Goal: Communication & Community: Answer question/provide support

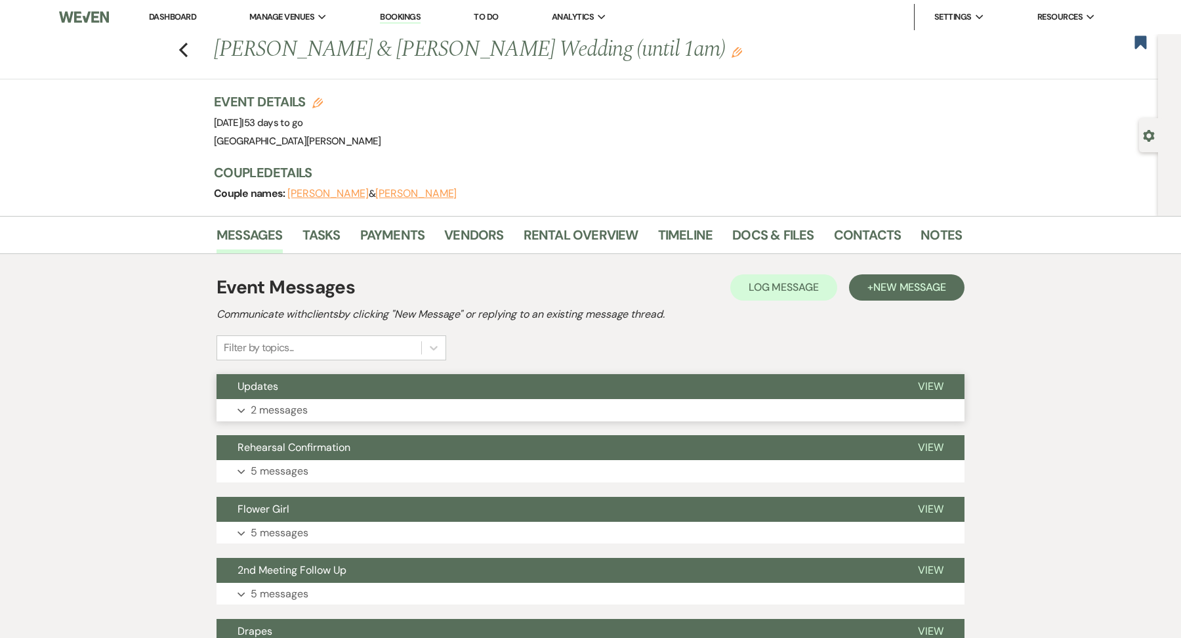
click at [386, 399] on button "Expand 2 messages" at bounding box center [591, 410] width 748 height 22
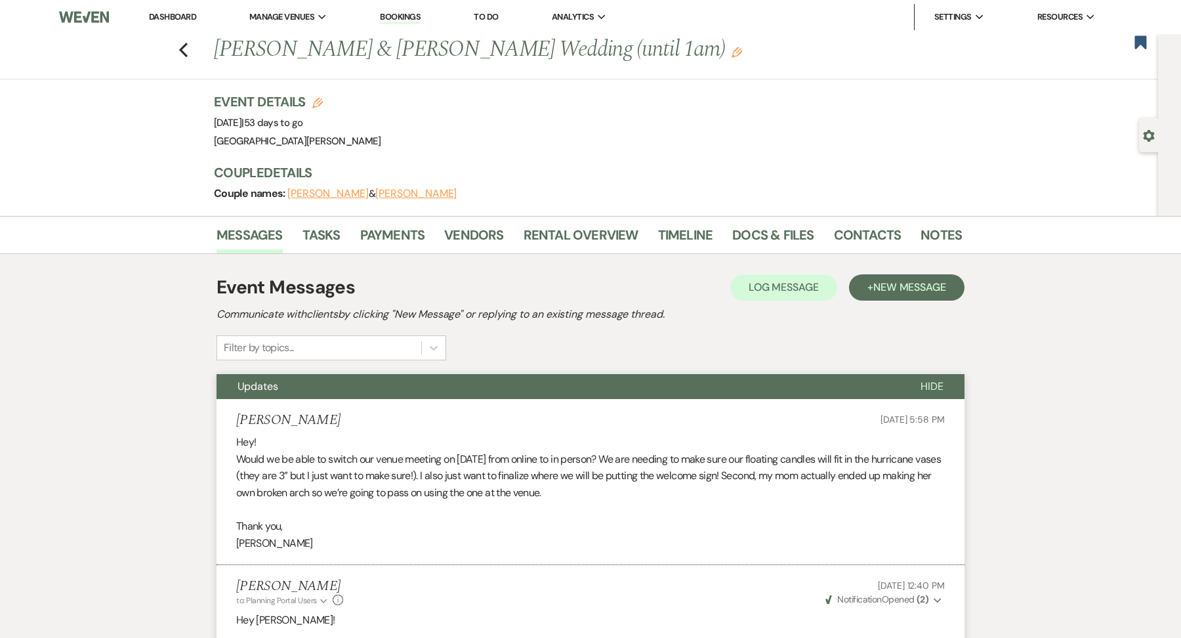
click at [177, 20] on link "Dashboard" at bounding box center [172, 16] width 47 height 11
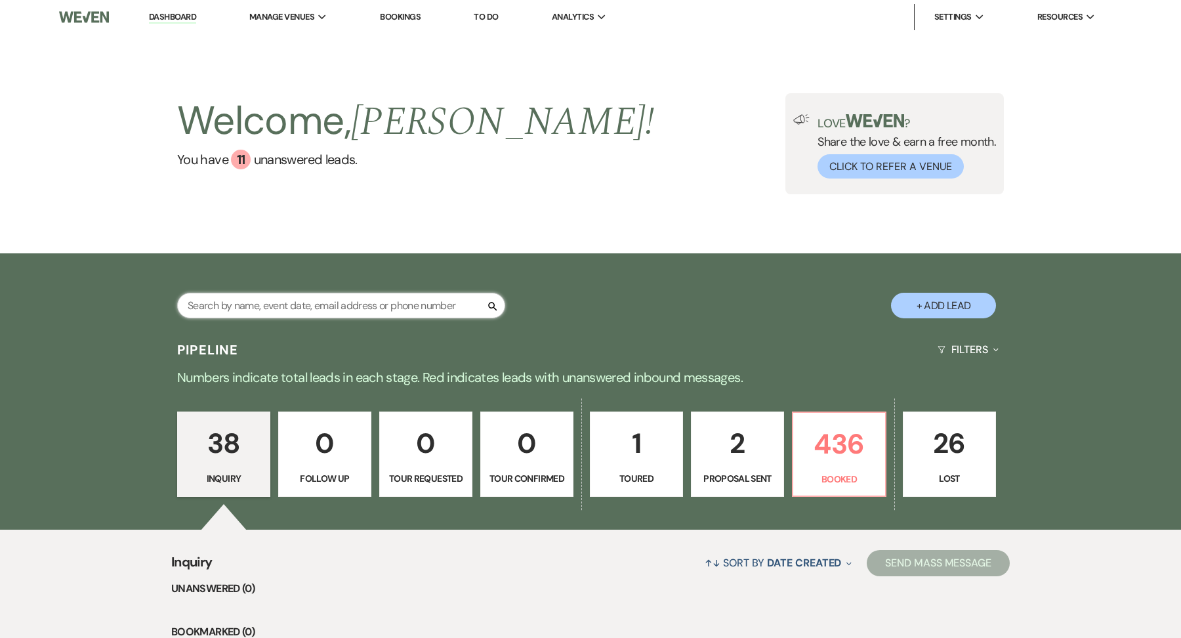
click at [354, 296] on input "text" at bounding box center [341, 306] width 328 height 26
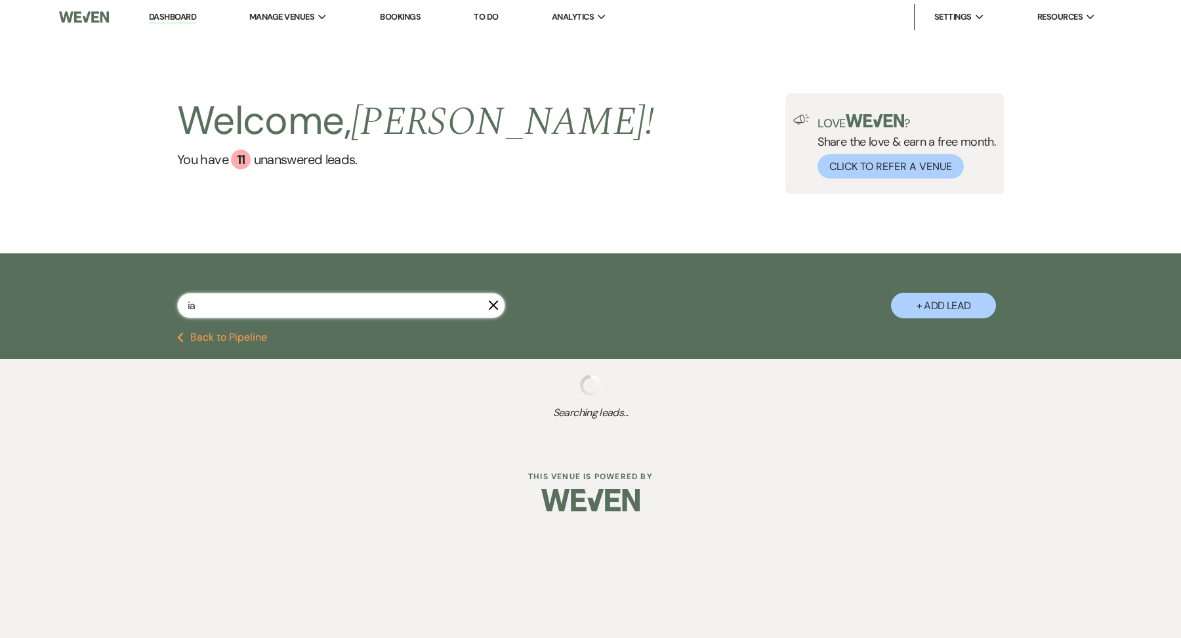
type input "ian"
select select "8"
select select "11"
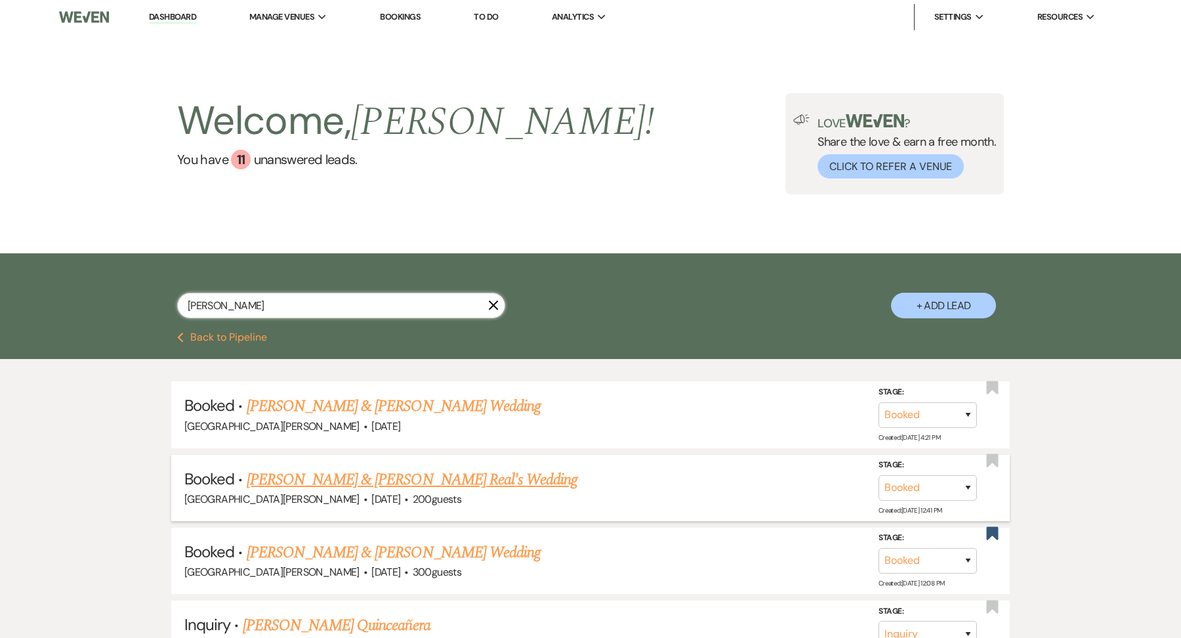
scroll to position [43, 0]
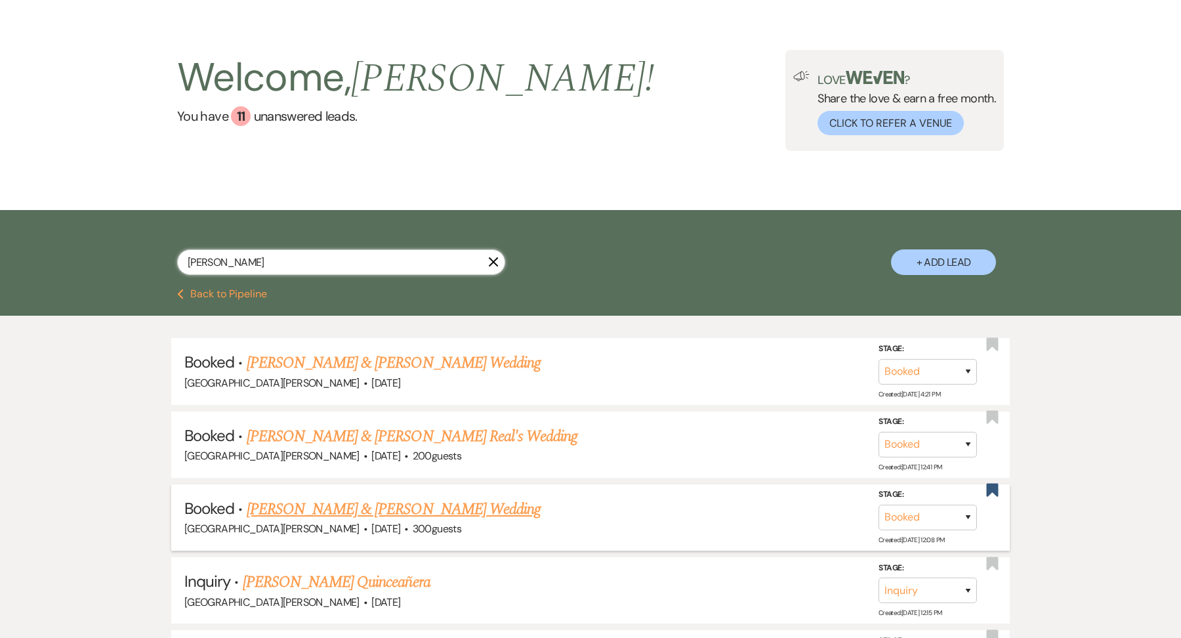
type input "ian"
click at [379, 512] on link "Caitlyn Iannelli & Patrick Slagle's Wedding" at bounding box center [394, 509] width 294 height 24
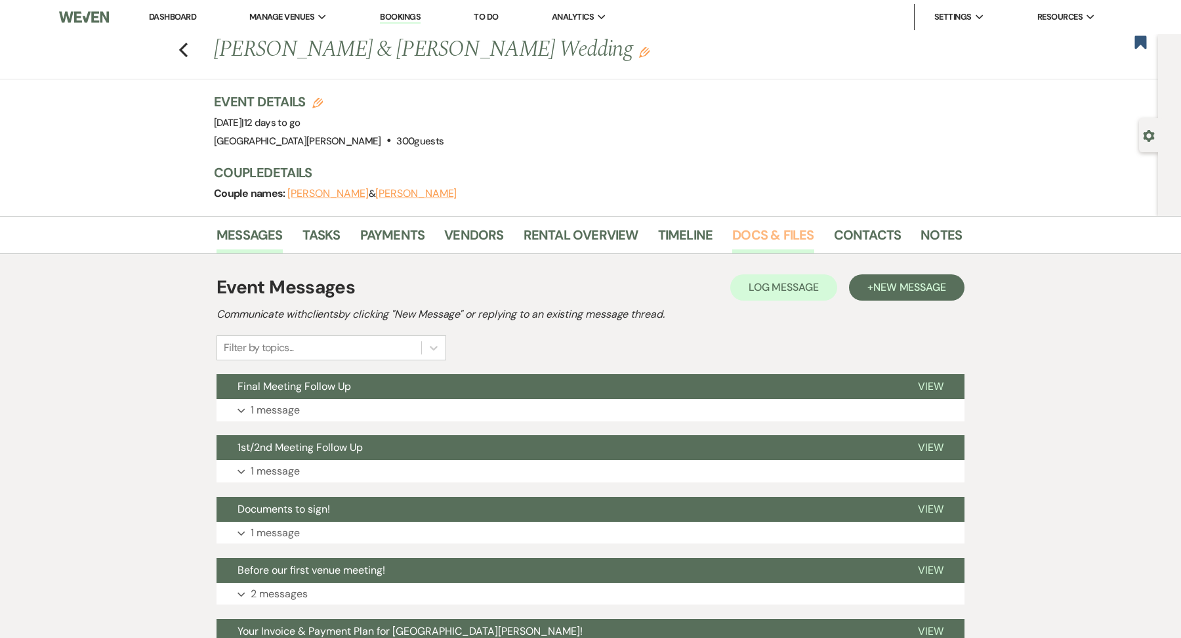
click at [751, 228] on link "Docs & Files" at bounding box center [772, 238] width 81 height 29
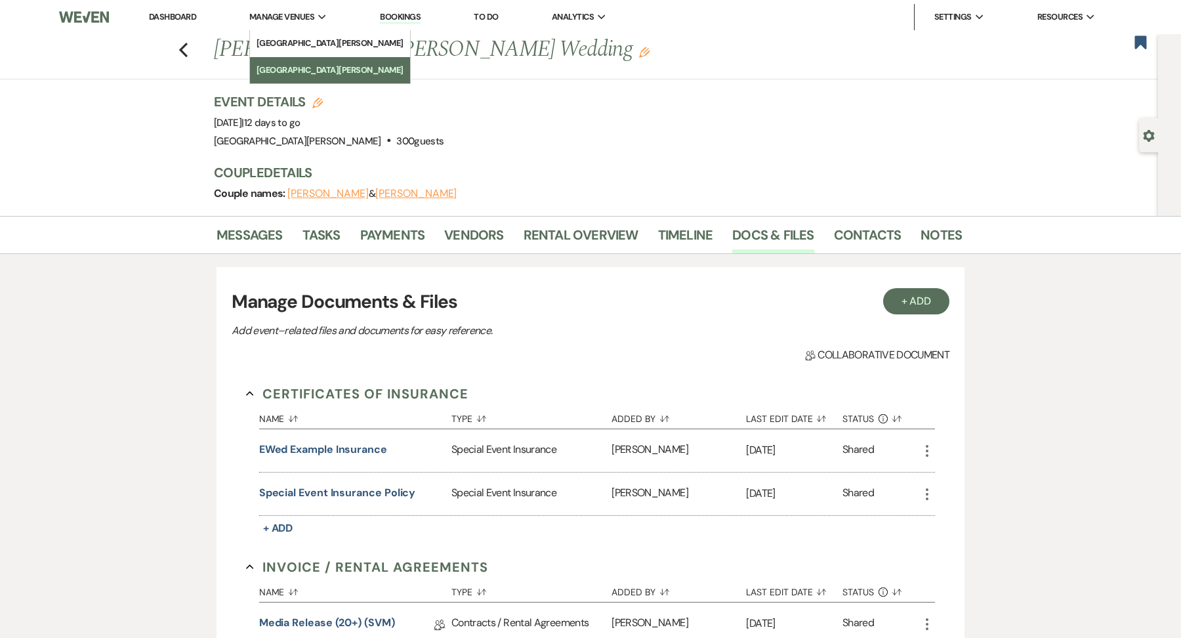
click at [294, 60] on link "[GEOGRAPHIC_DATA][PERSON_NAME]" at bounding box center [330, 70] width 160 height 26
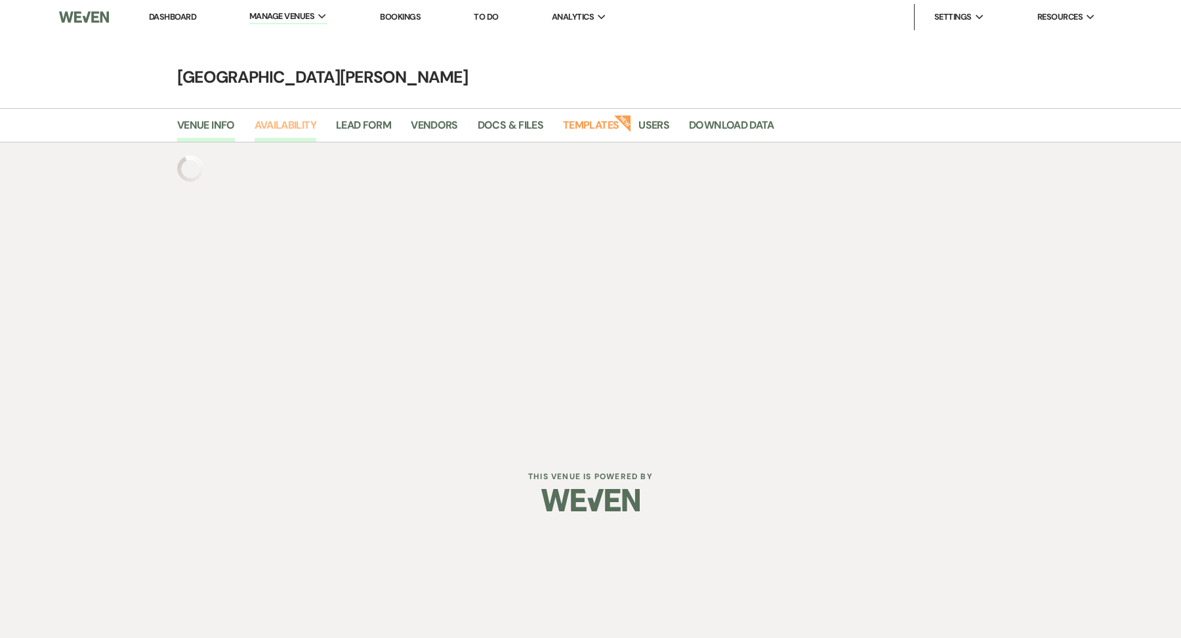
click at [308, 124] on link "Availability" at bounding box center [286, 129] width 62 height 25
select select "3"
select select "2026"
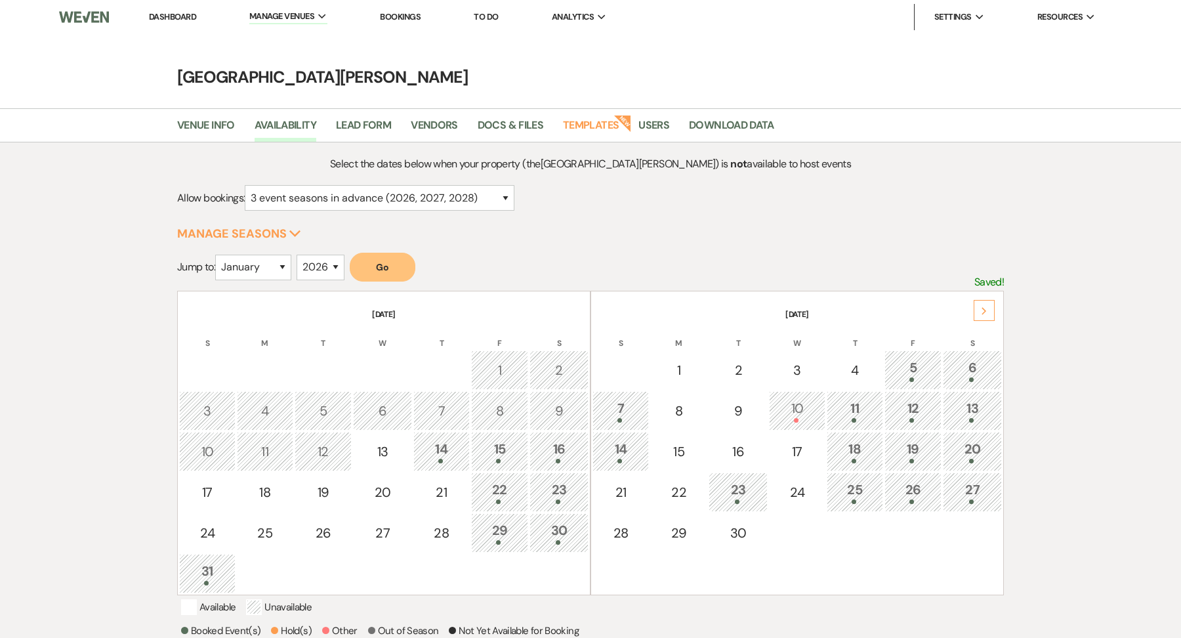
click at [972, 419] on span at bounding box center [971, 420] width 5 height 5
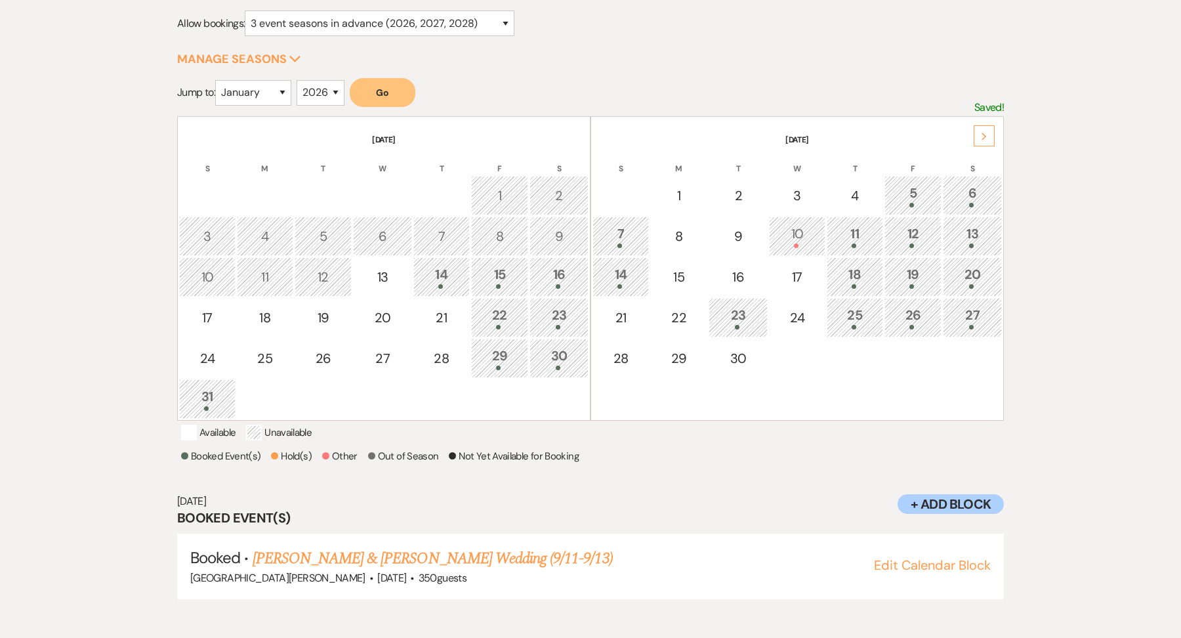
scroll to position [175, 0]
click at [907, 248] on td "12" at bounding box center [914, 235] width 58 height 39
click at [448, 556] on li "Booked · Purnima Kumar & Podolak's Wedding (9/11-9/13) White Willow Meadows · S…" at bounding box center [590, 566] width 827 height 66
click at [452, 566] on link "Purnima Kumar & Podolak's Wedding (9/11-9/13)" at bounding box center [433, 558] width 360 height 24
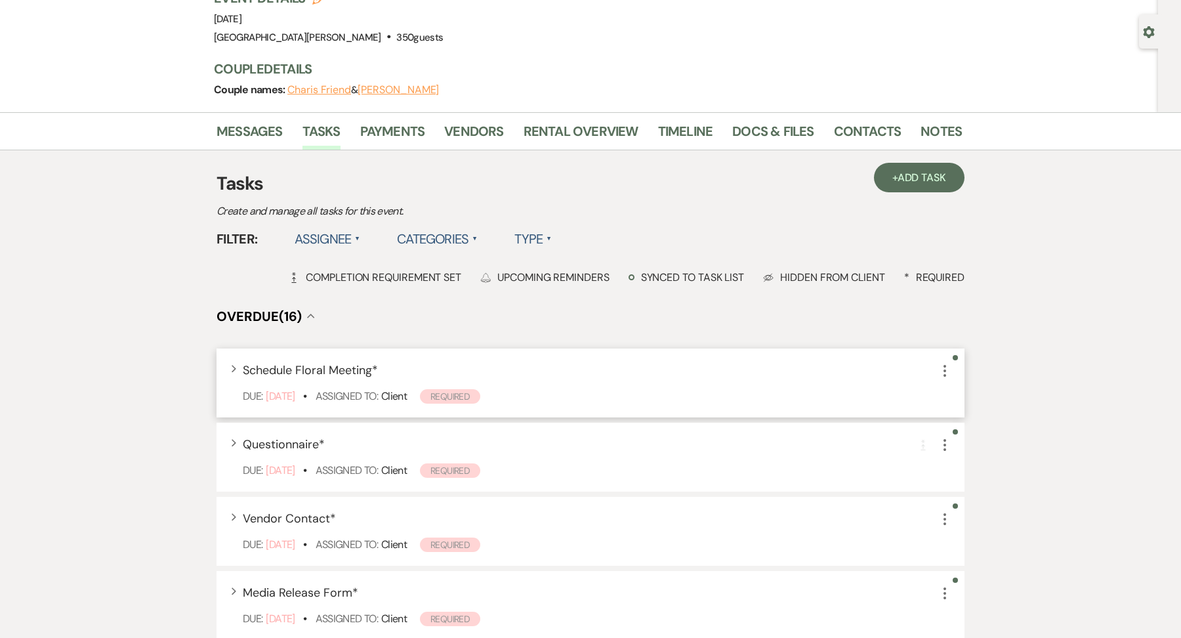
scroll to position [117, 0]
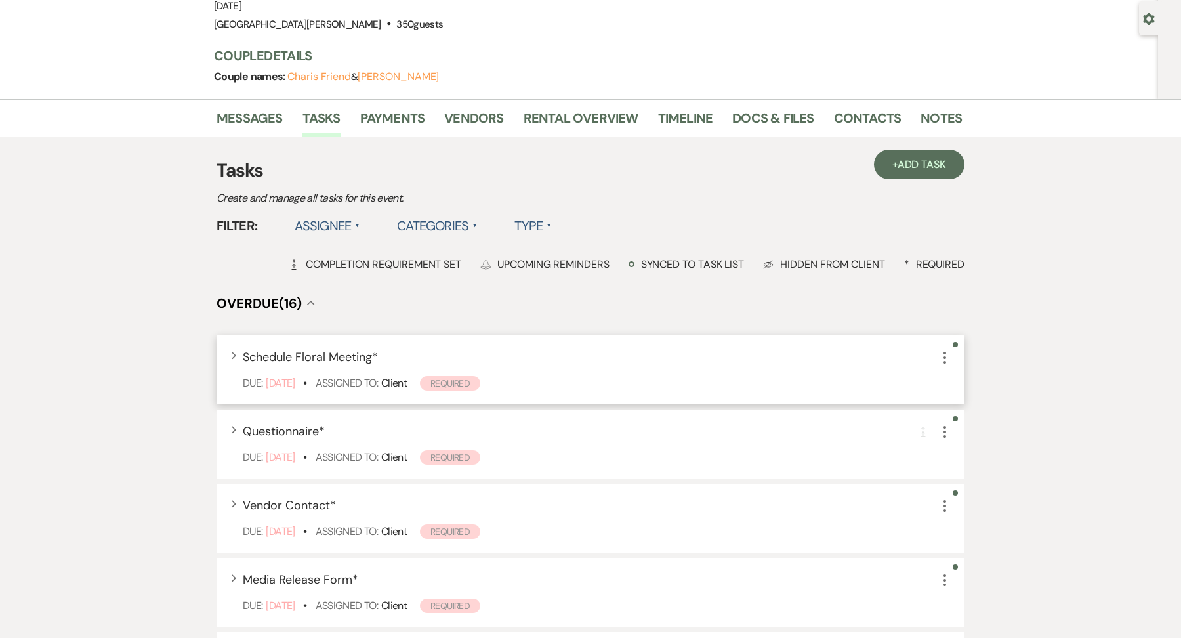
click at [938, 362] on icon "More" at bounding box center [945, 358] width 16 height 16
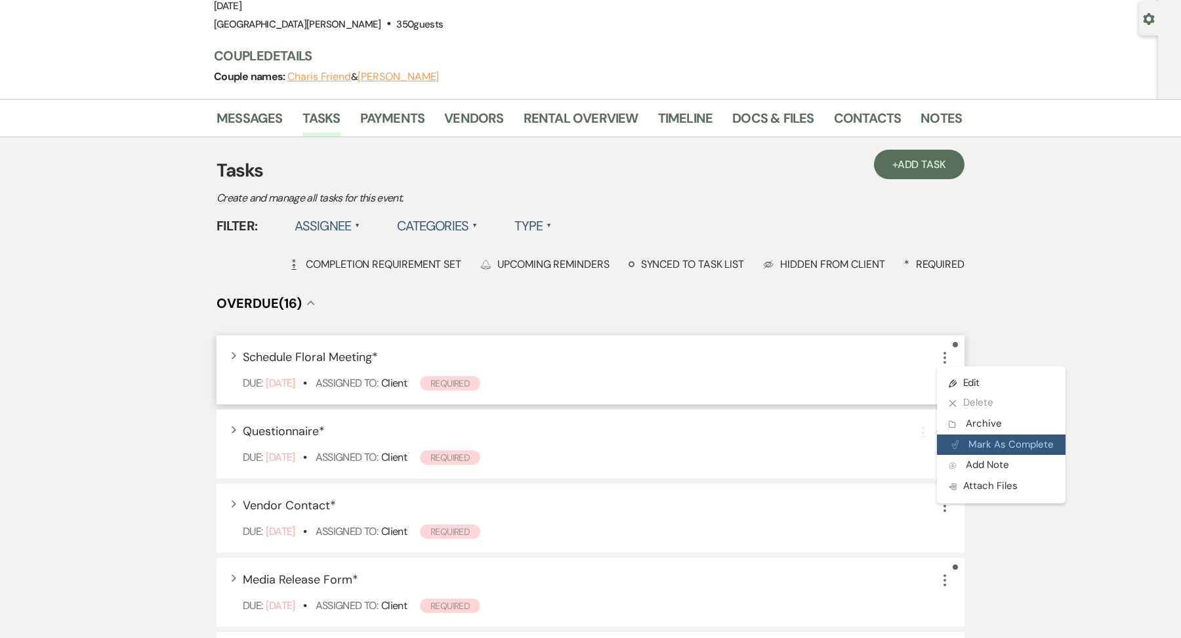
click at [967, 441] on button "Plan Portal Link Mark As Complete" at bounding box center [1001, 444] width 129 height 21
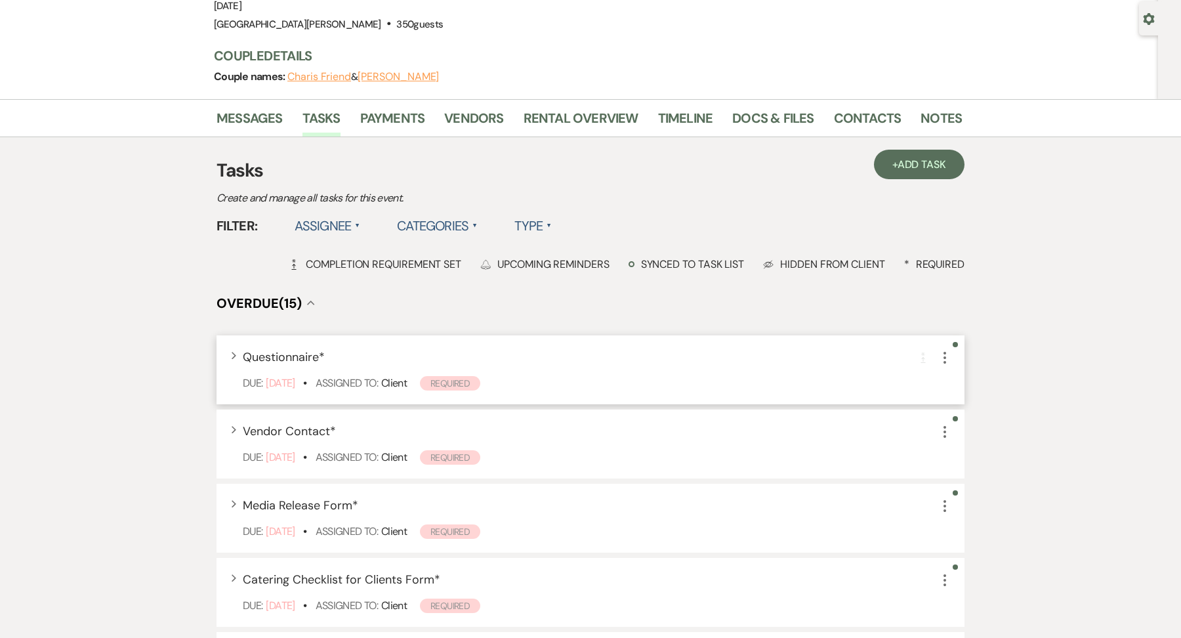
click at [944, 366] on div "Expand Questionnaire * Completion Requirement More Due: Jan 12 25 • Assigned To…" at bounding box center [591, 369] width 748 height 69
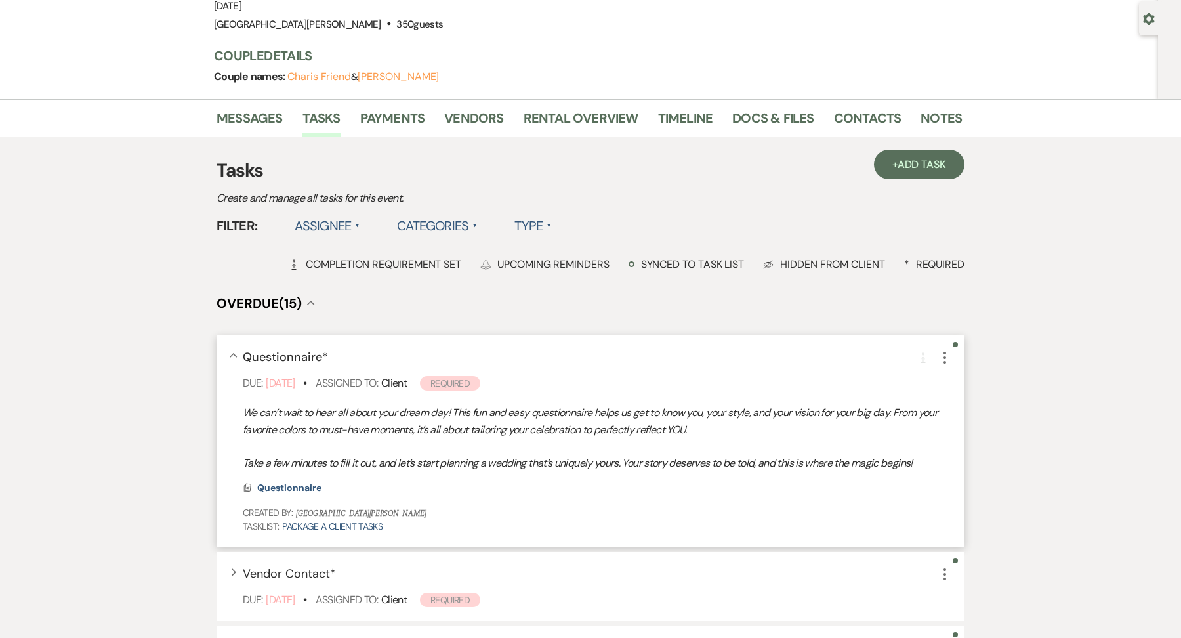
click at [942, 356] on icon "More" at bounding box center [945, 358] width 16 height 16
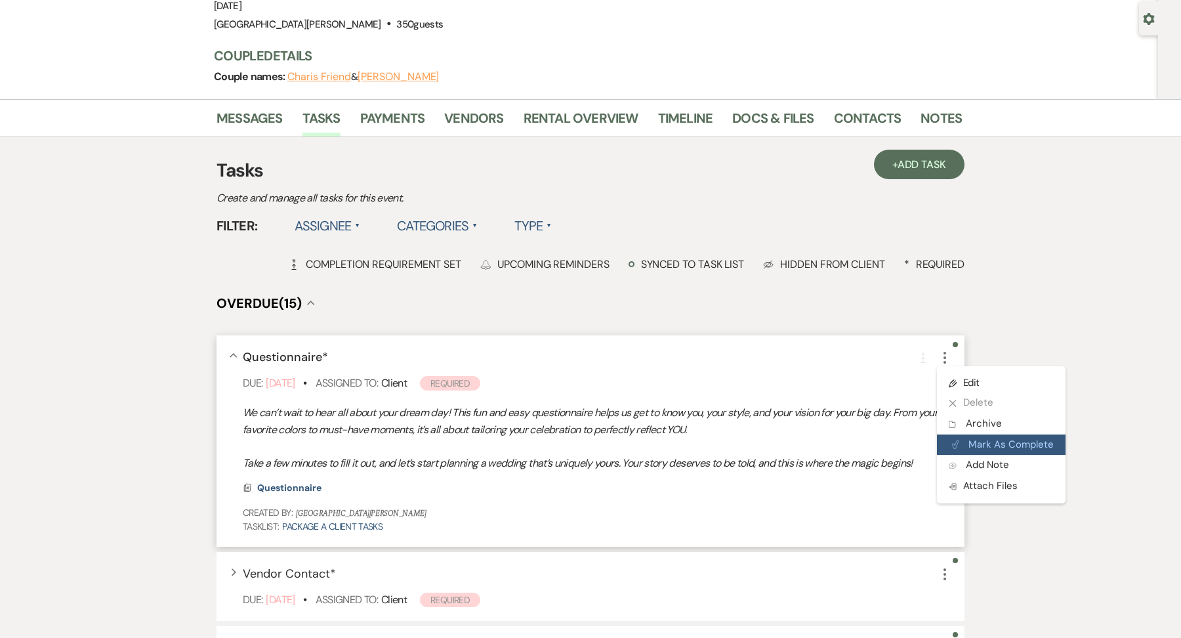
click at [990, 445] on button "Plan Portal Link Mark As Complete" at bounding box center [1001, 444] width 129 height 21
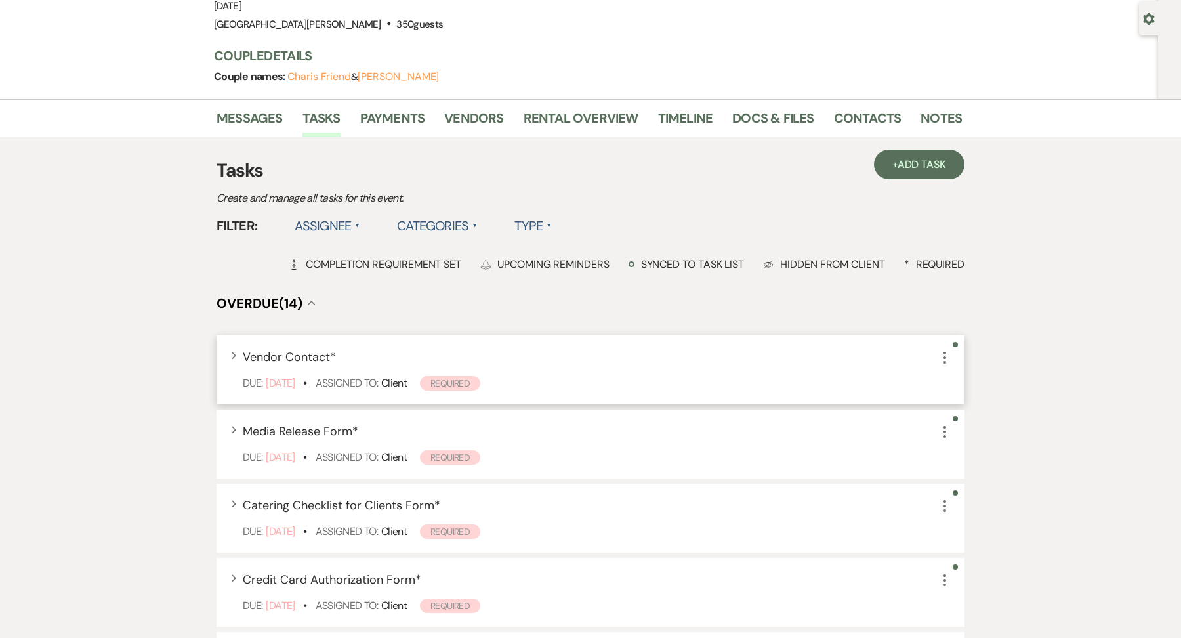
click at [948, 358] on icon "More" at bounding box center [945, 358] width 16 height 16
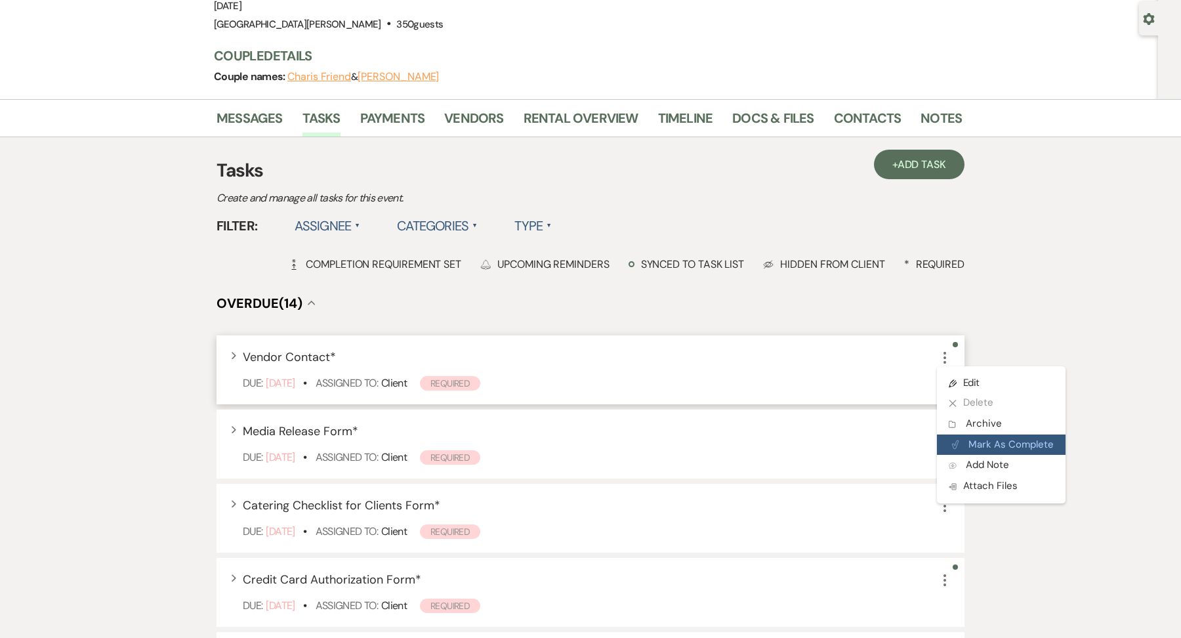
click at [972, 440] on button "Plan Portal Link Mark As Complete" at bounding box center [1001, 444] width 129 height 21
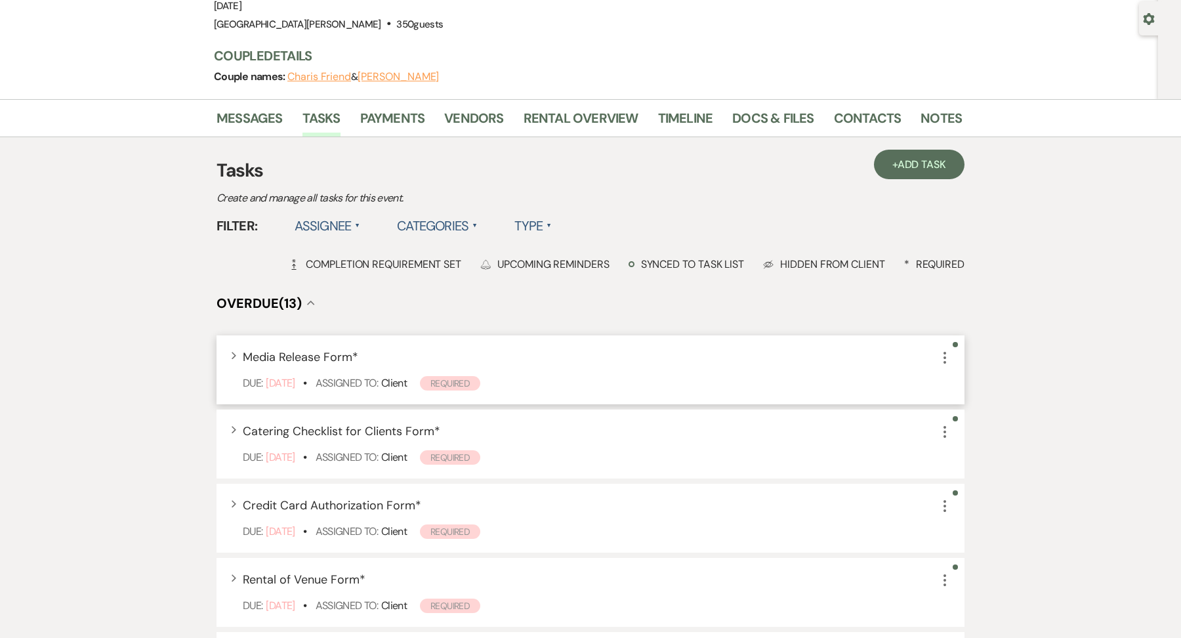
click at [946, 359] on icon "More" at bounding box center [945, 358] width 16 height 16
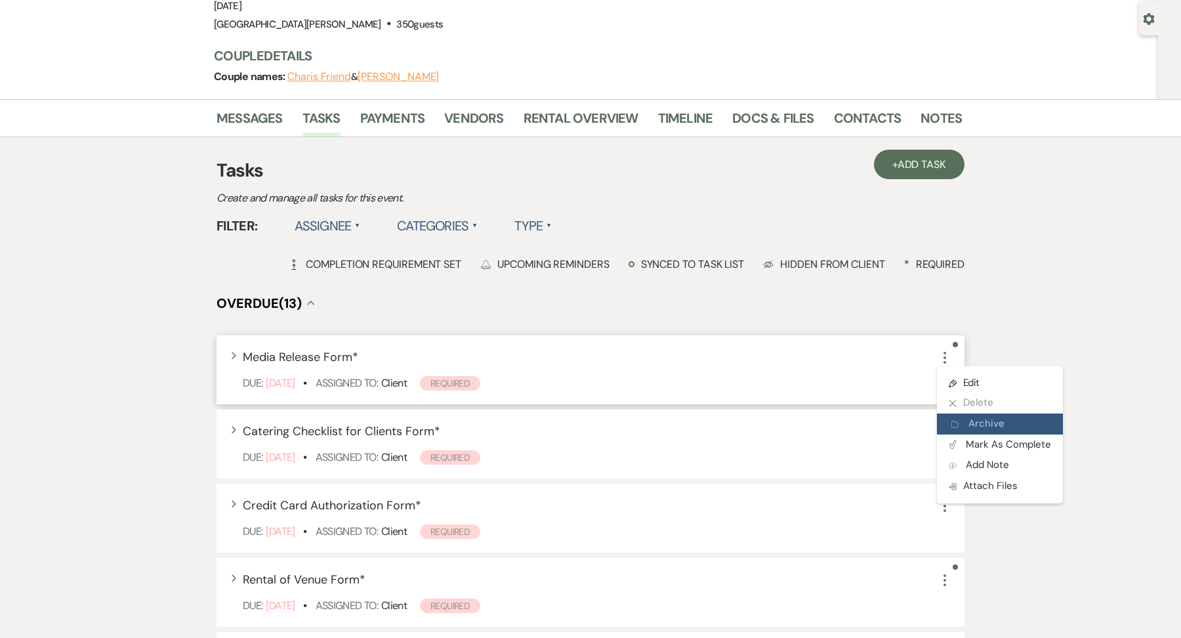
click at [968, 426] on button "Archive Archive" at bounding box center [1000, 423] width 126 height 21
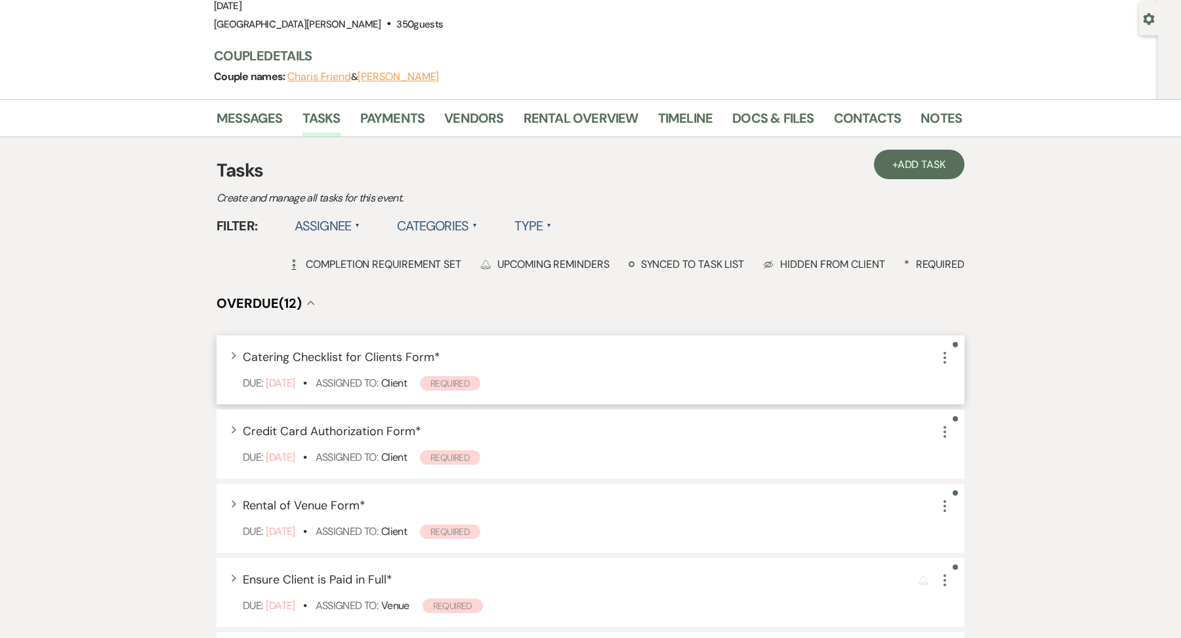
click at [946, 357] on icon "More" at bounding box center [945, 358] width 16 height 16
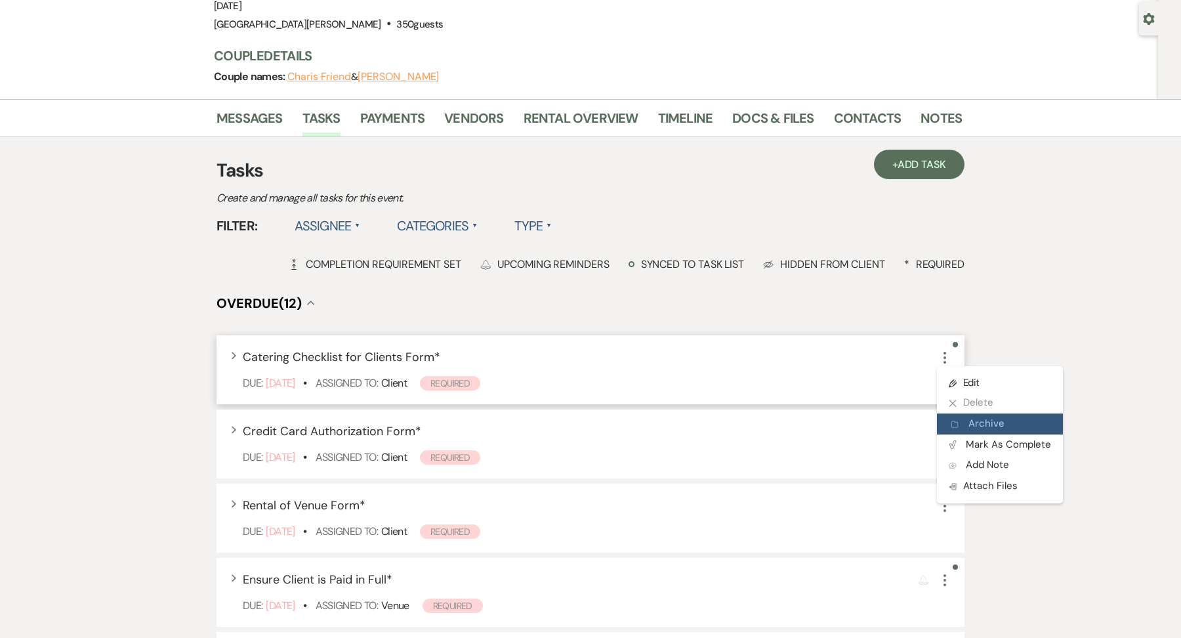
click at [961, 416] on button "Archive Archive" at bounding box center [1000, 423] width 126 height 21
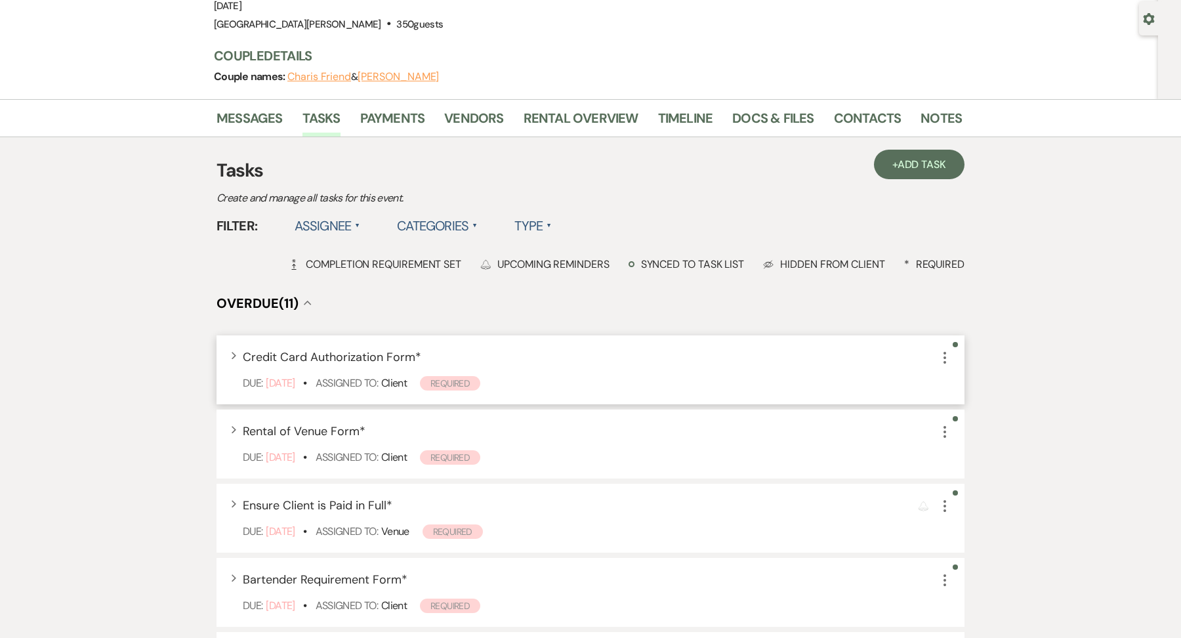
click at [942, 354] on icon "More" at bounding box center [945, 358] width 16 height 16
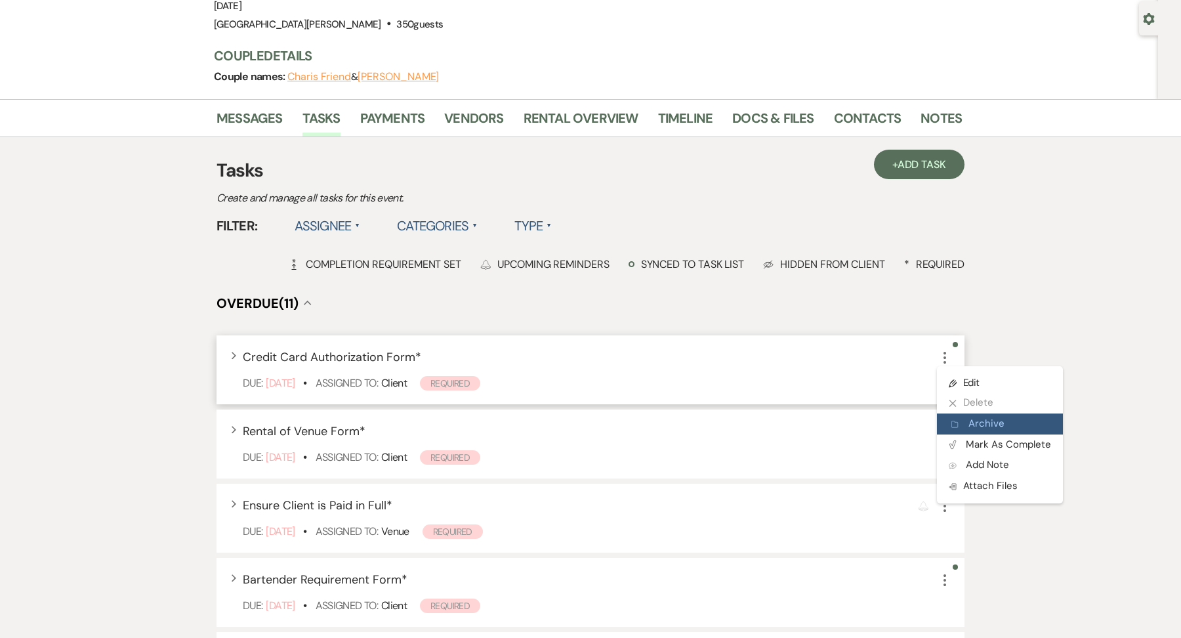
click at [951, 421] on icon "Archive" at bounding box center [955, 424] width 8 height 10
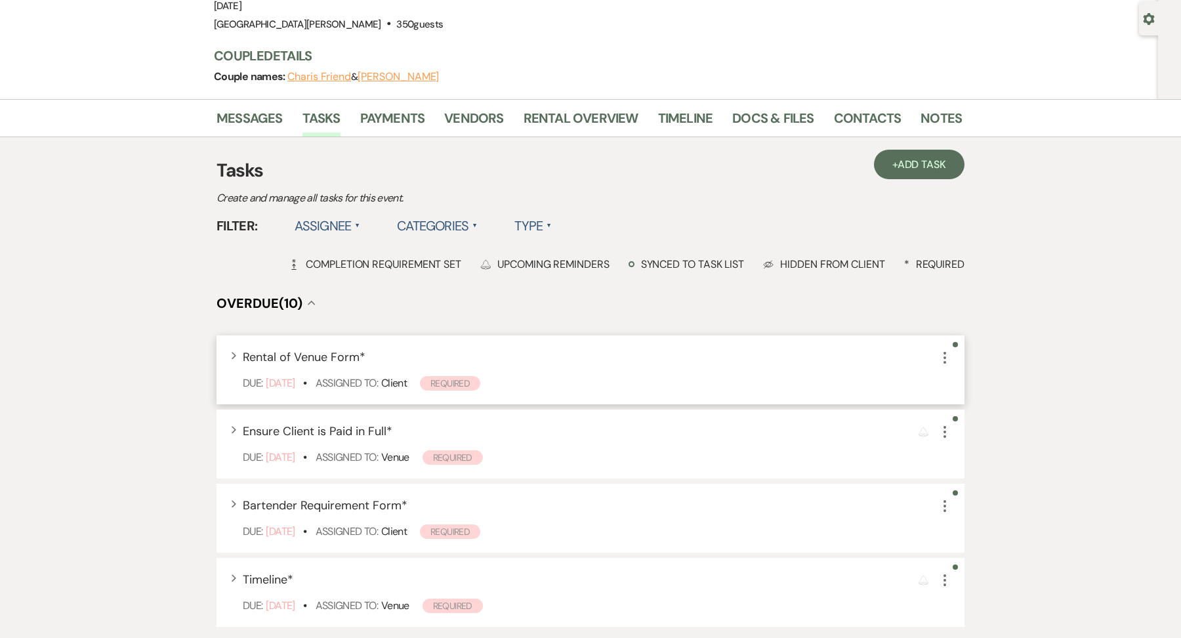
click at [943, 362] on icon "More" at bounding box center [945, 358] width 16 height 16
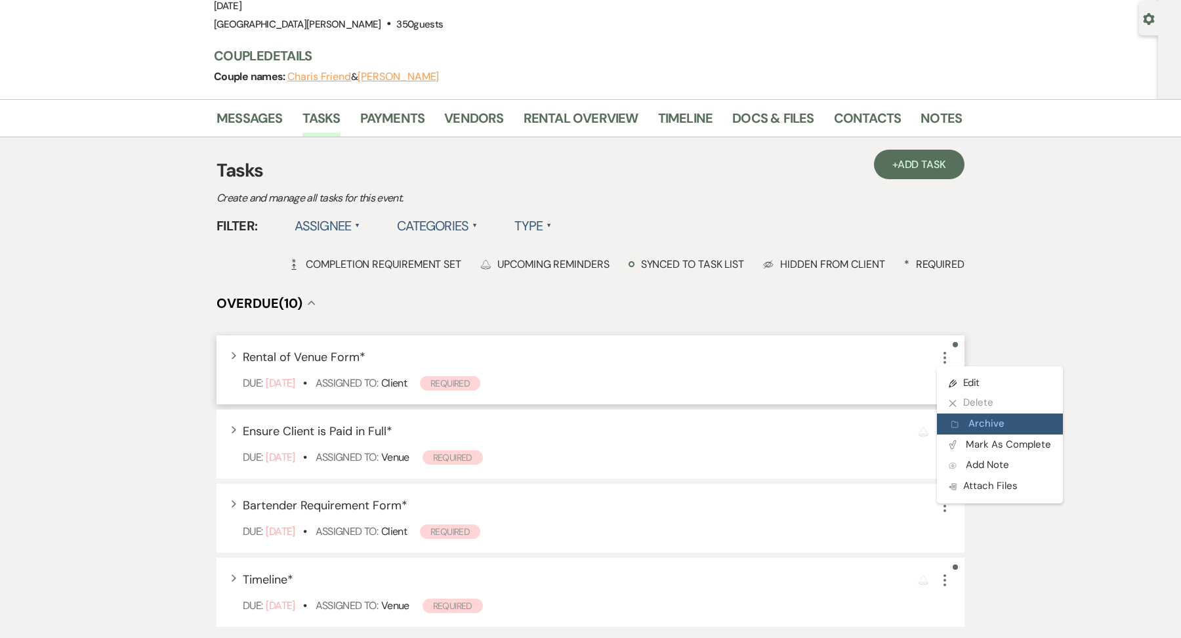
click at [945, 417] on button "Archive Archive" at bounding box center [1000, 423] width 126 height 21
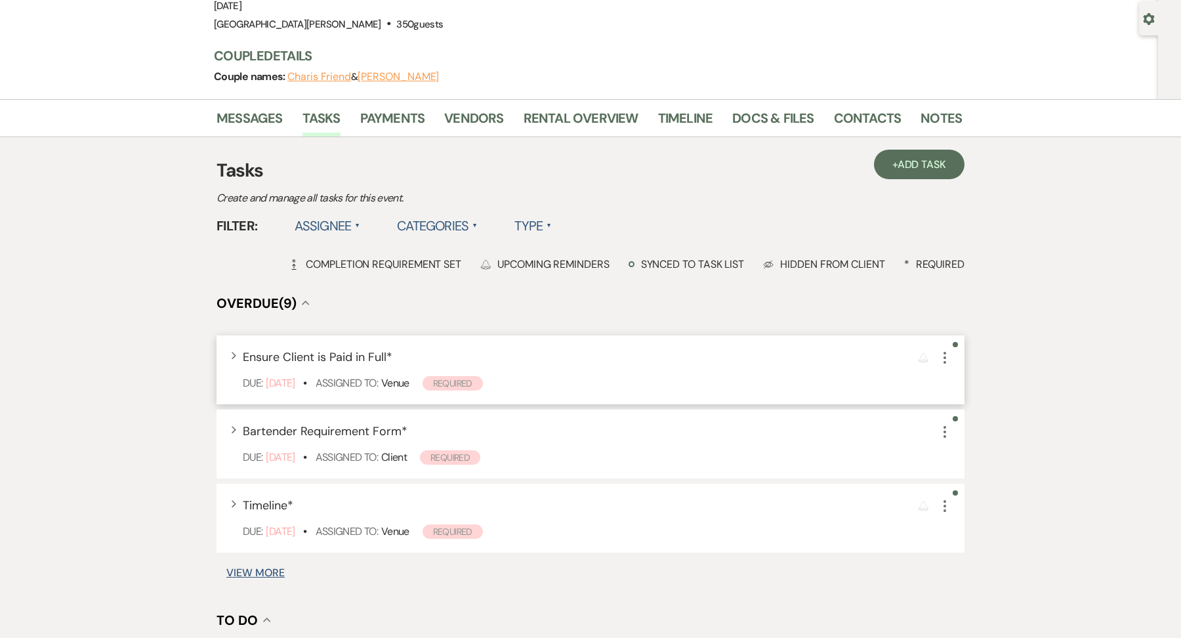
click at [947, 352] on icon "More" at bounding box center [945, 358] width 16 height 16
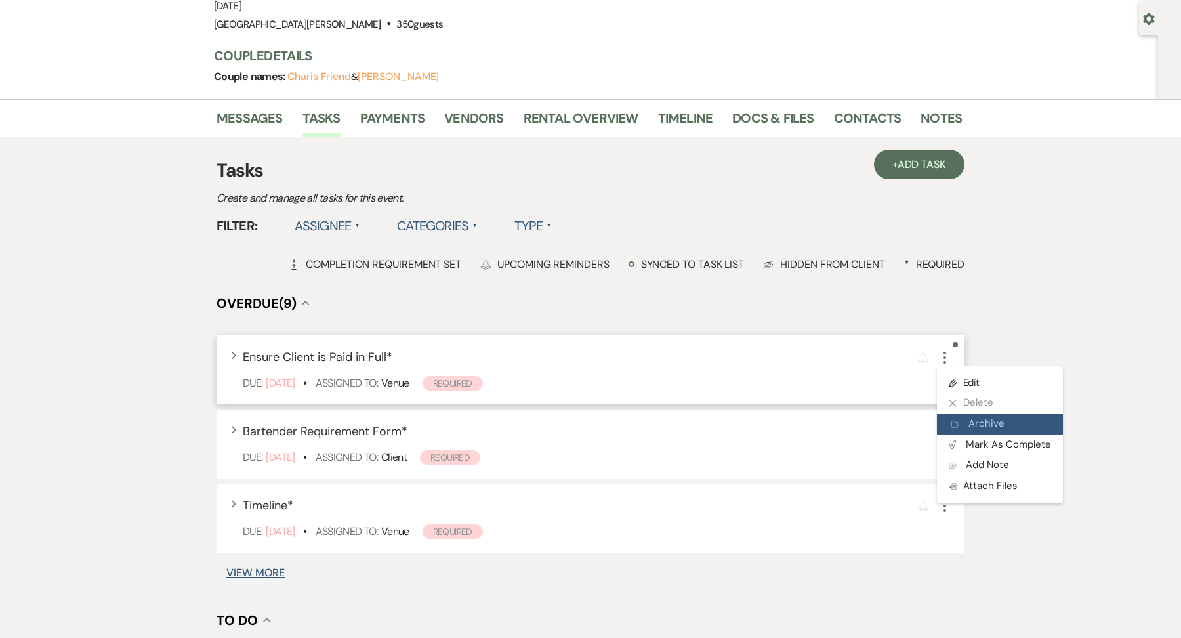
click at [954, 423] on use "button" at bounding box center [954, 424] width 6 height 6
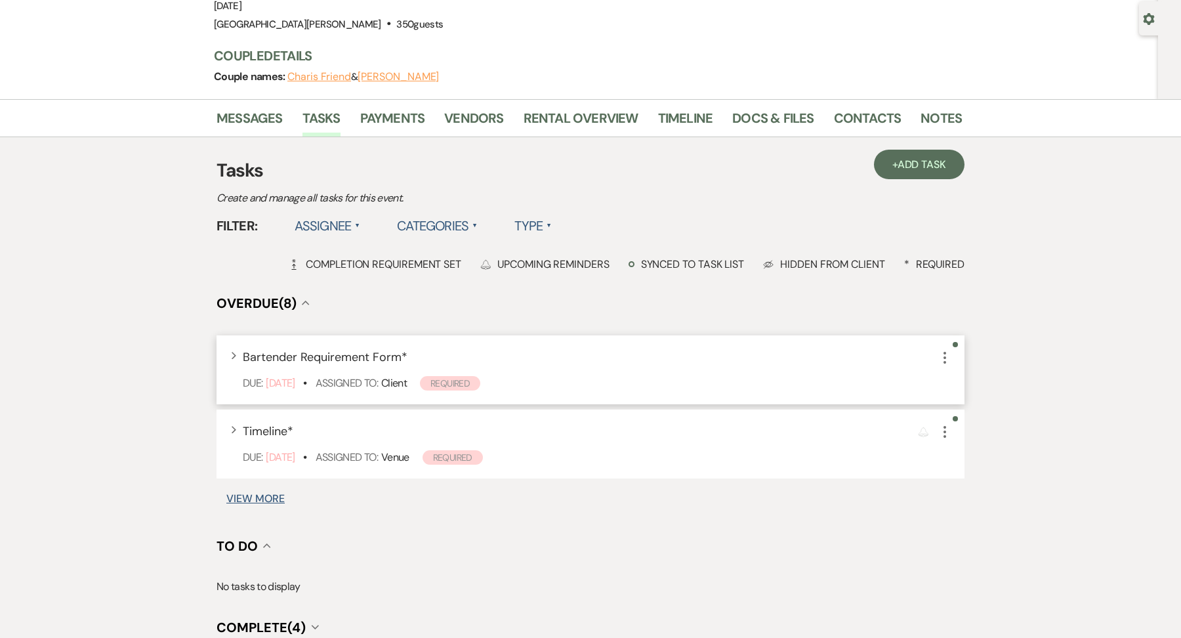
click at [944, 359] on icon "More" at bounding box center [945, 358] width 16 height 16
click at [948, 410] on button "X Delete" at bounding box center [1000, 402] width 126 height 21
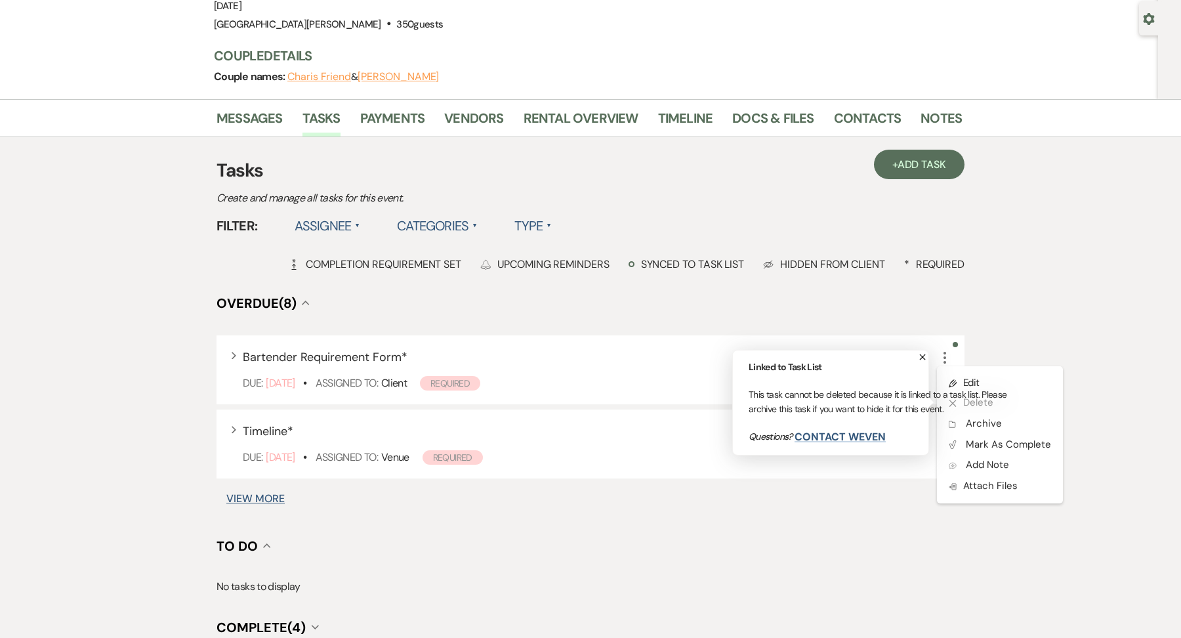
click at [846, 306] on h4 "Overdue (8) Collapse" at bounding box center [591, 303] width 748 height 18
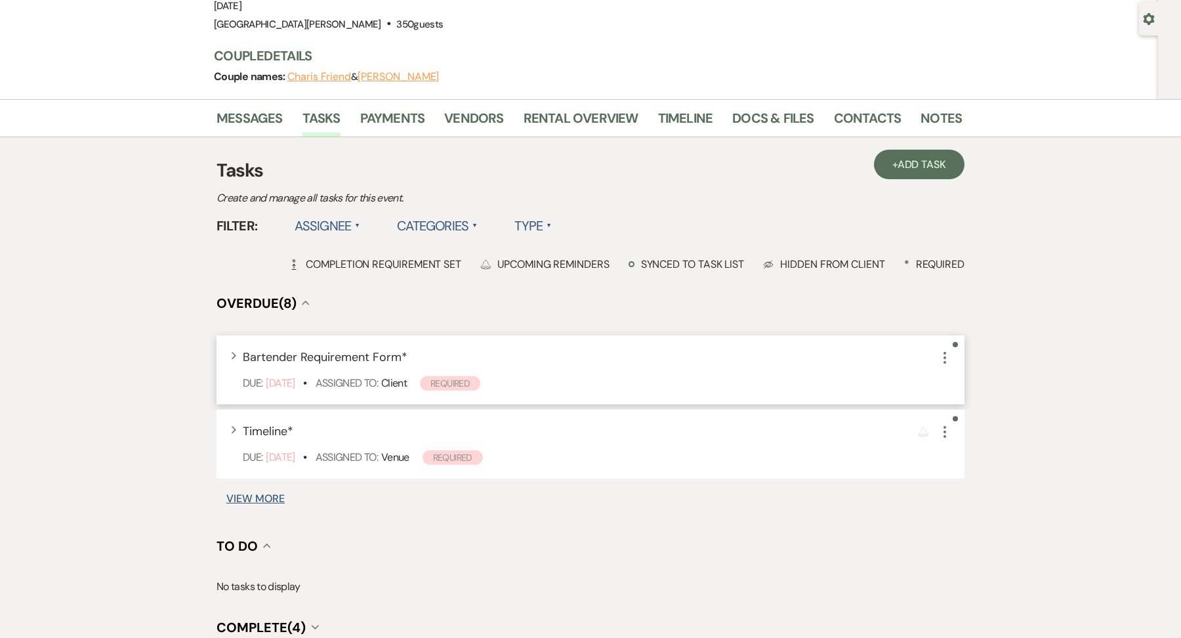
click at [943, 362] on icon "More" at bounding box center [945, 358] width 16 height 16
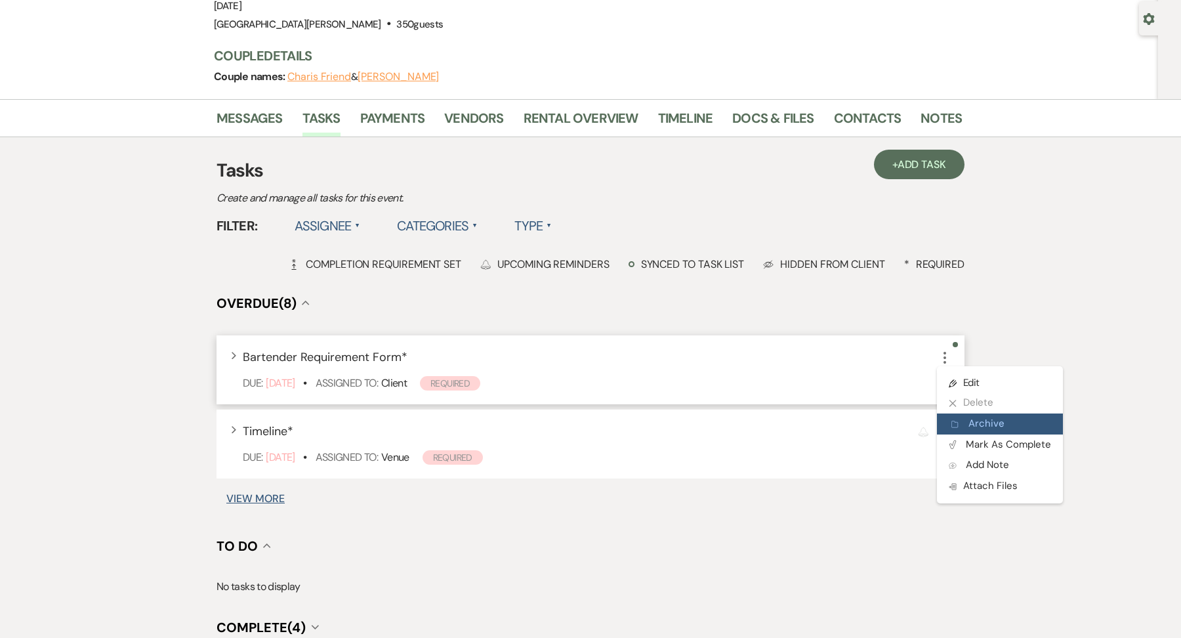
click at [966, 419] on button "Archive Archive" at bounding box center [1000, 423] width 126 height 21
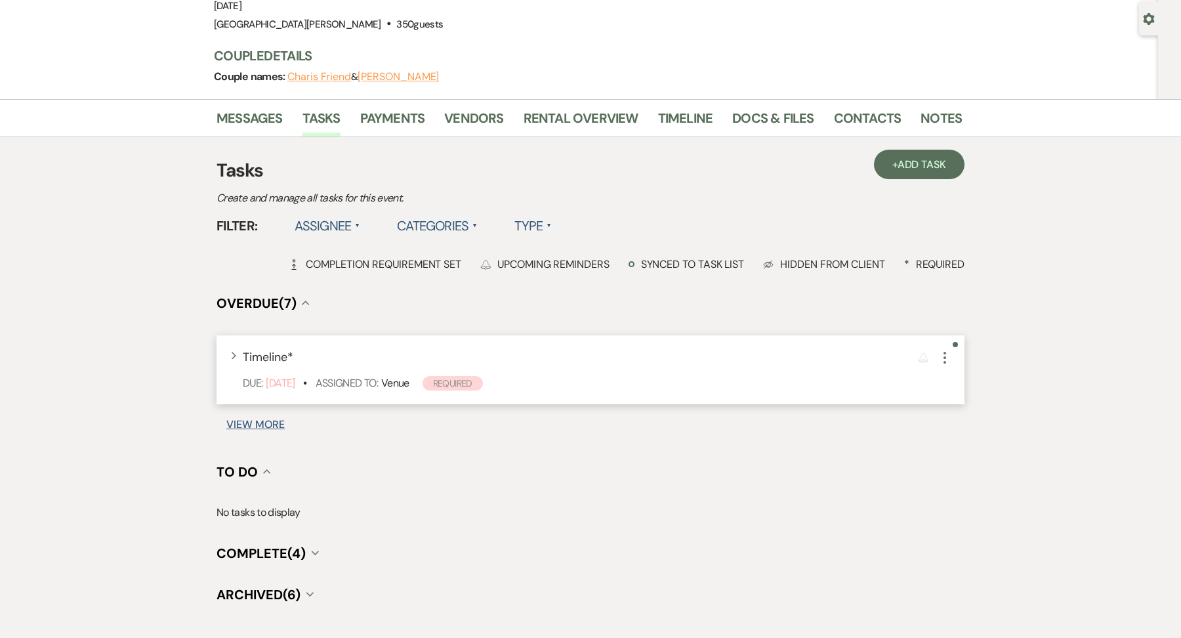
click at [948, 358] on icon "More" at bounding box center [945, 358] width 16 height 16
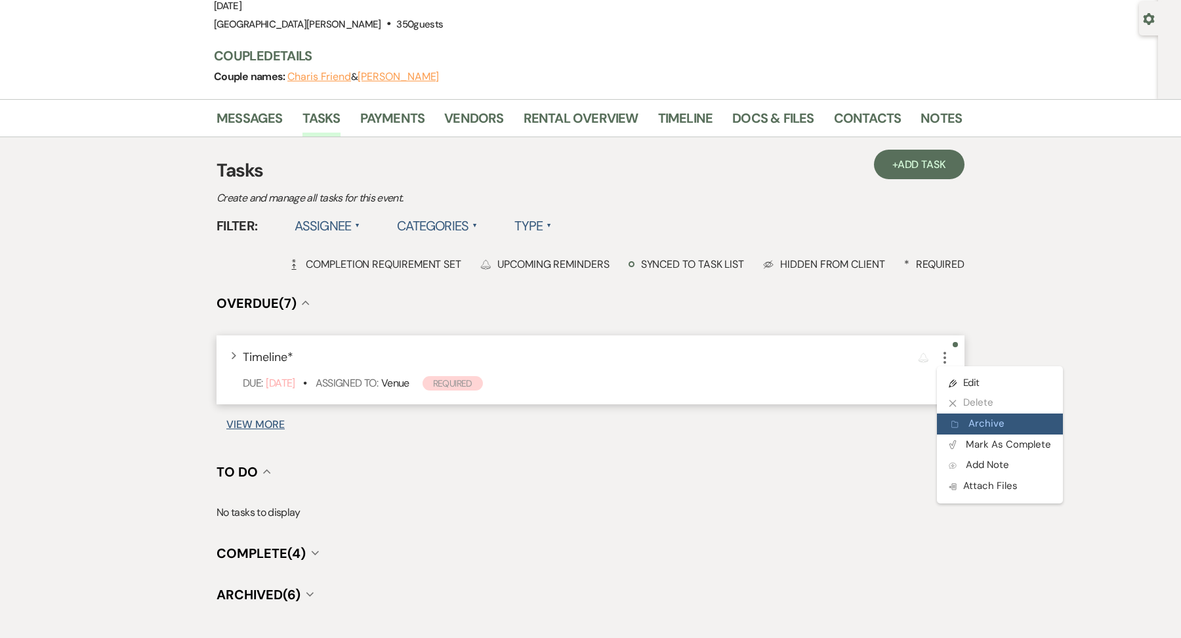
click at [961, 419] on button "Archive Archive" at bounding box center [1000, 423] width 126 height 21
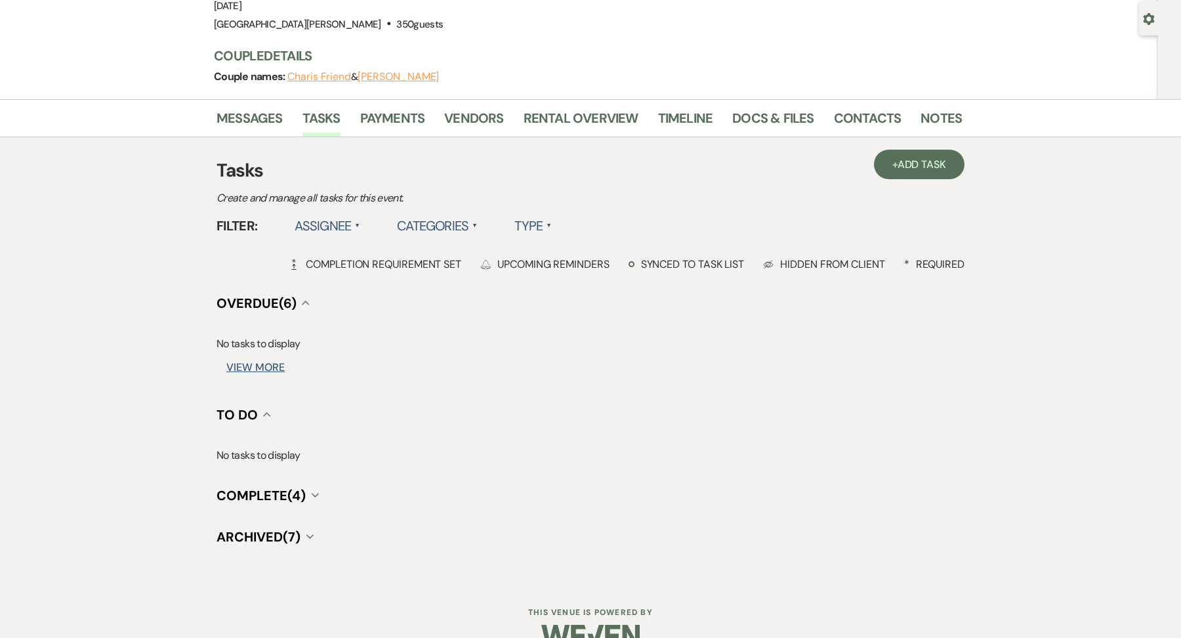
click at [249, 366] on button "View More" at bounding box center [255, 367] width 58 height 10
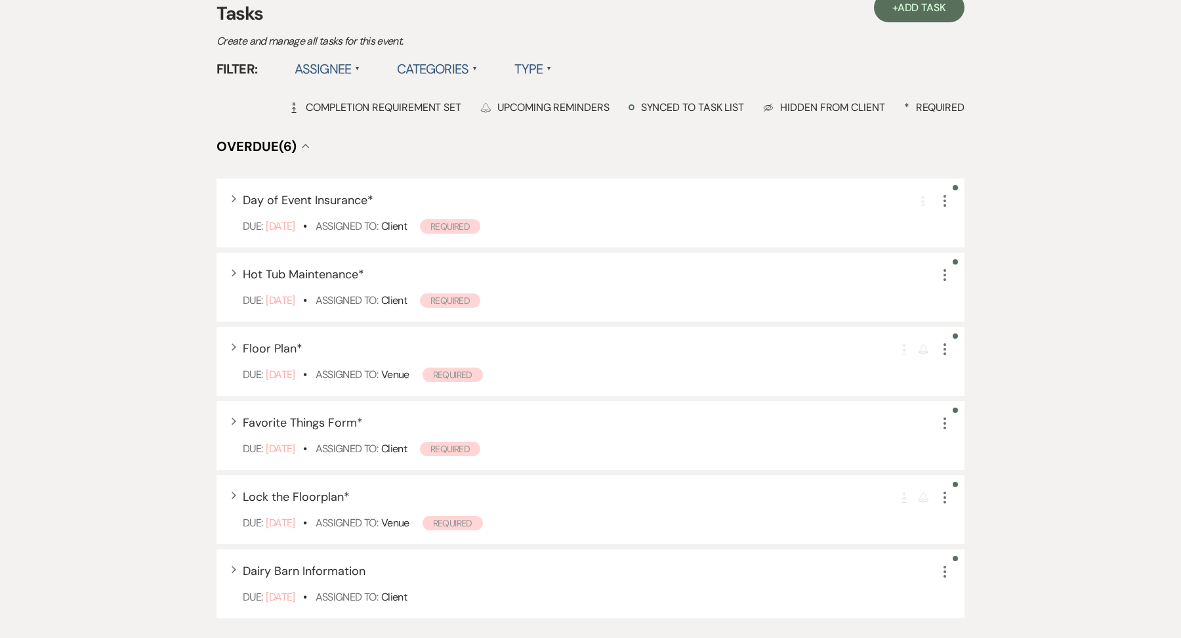
scroll to position [276, 0]
click at [940, 200] on icon "More" at bounding box center [945, 199] width 16 height 16
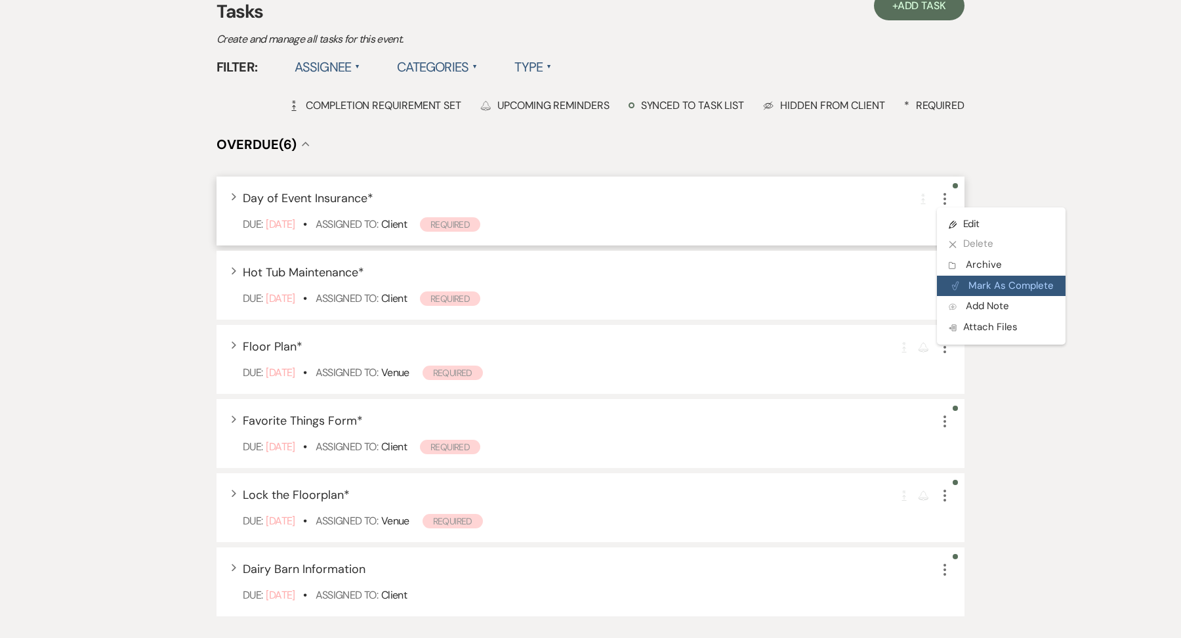
click at [967, 280] on button "Plan Portal Link Mark As Complete" at bounding box center [1001, 286] width 129 height 21
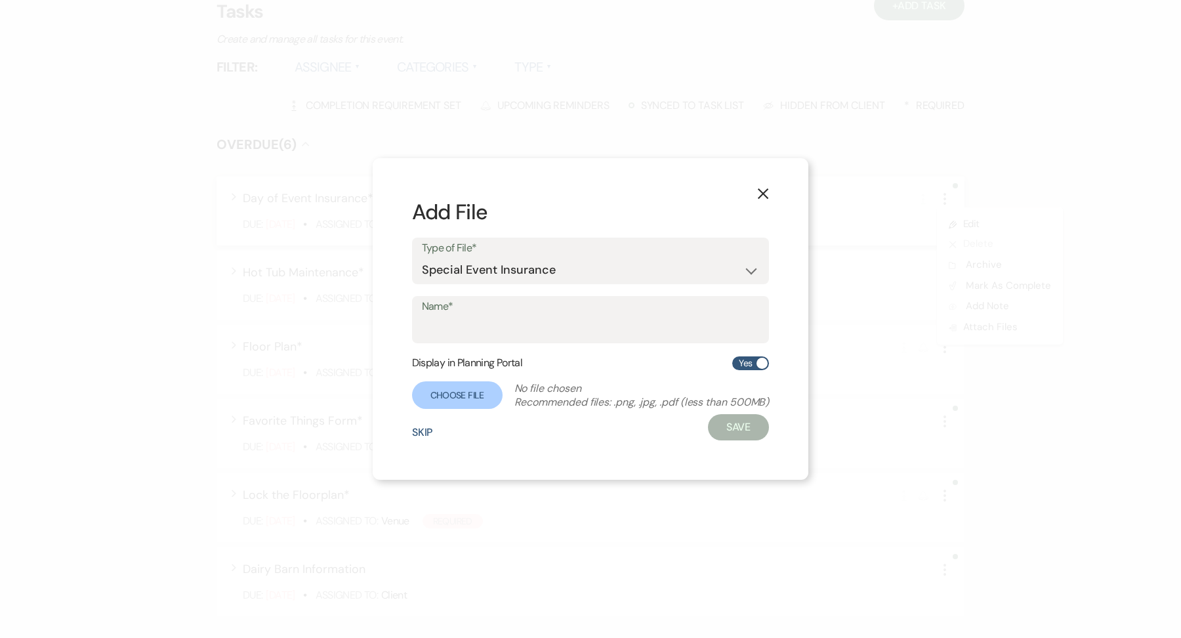
click at [772, 199] on button "X" at bounding box center [763, 193] width 20 height 23
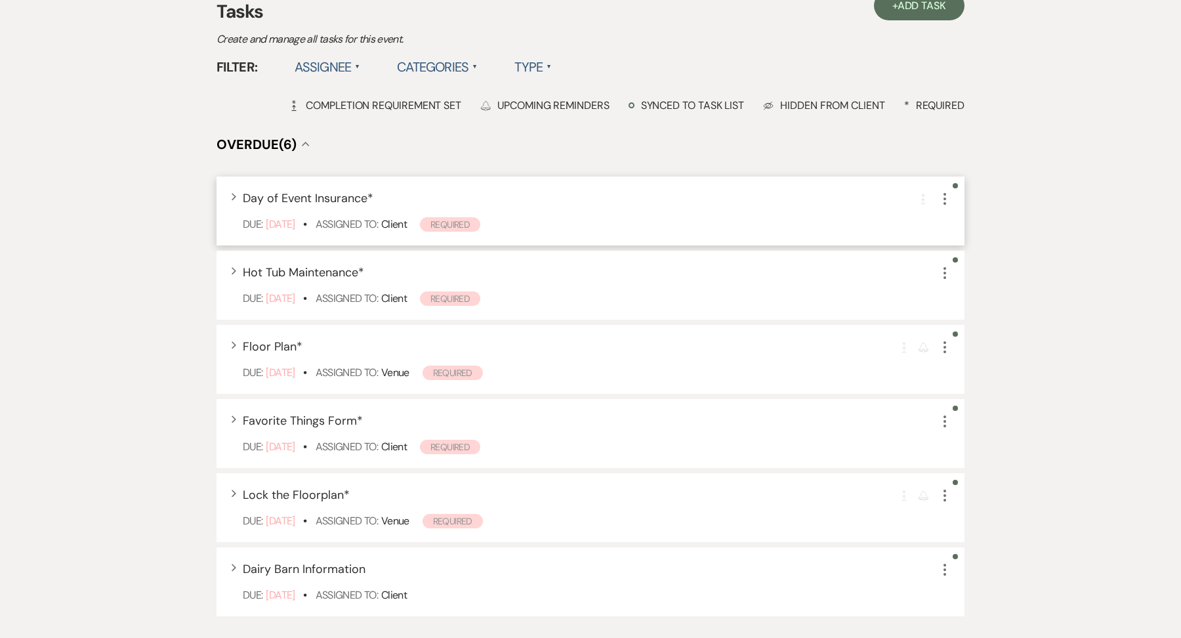
click at [948, 198] on icon "More" at bounding box center [945, 199] width 16 height 16
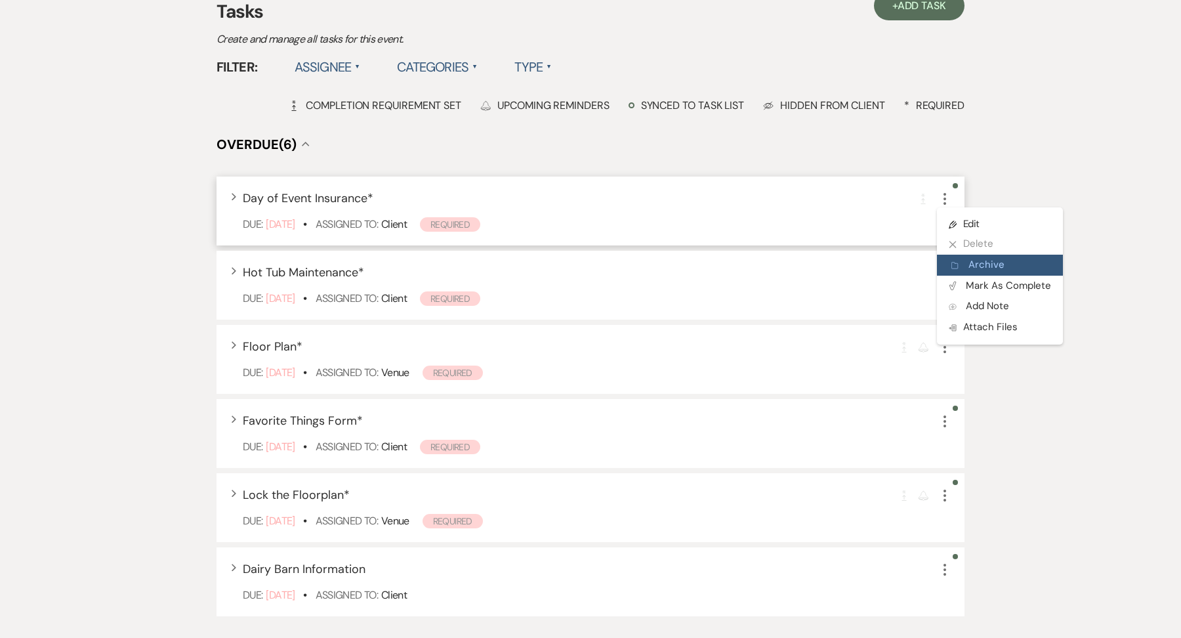
click at [958, 259] on button "Archive Archive" at bounding box center [1000, 265] width 126 height 21
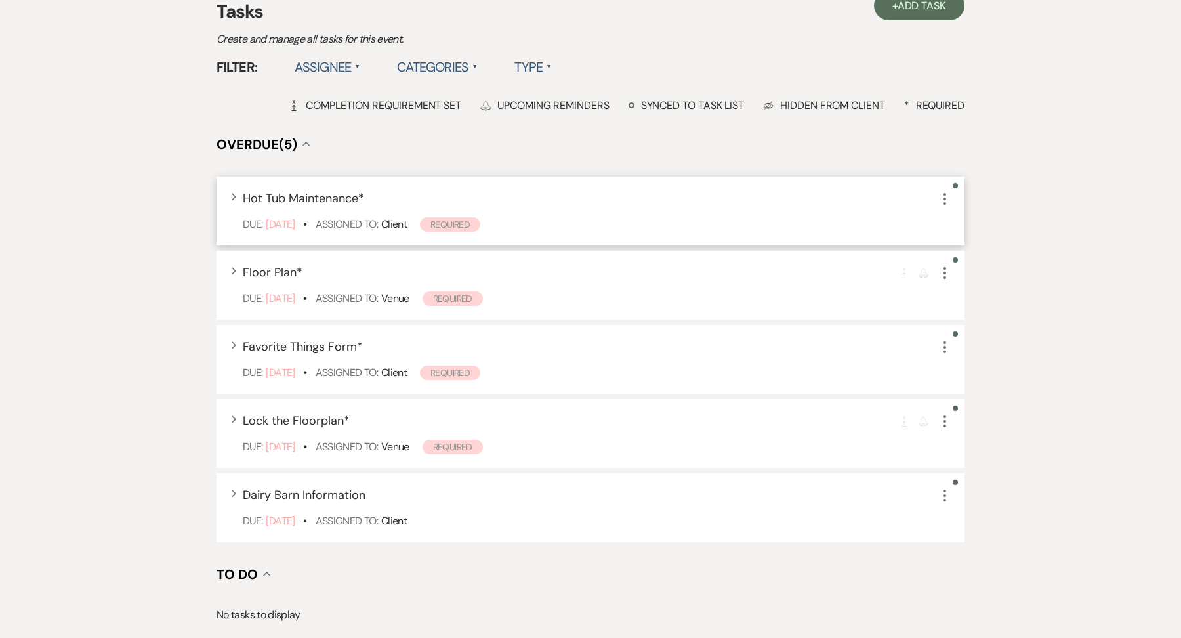
click at [944, 191] on icon "More" at bounding box center [945, 199] width 16 height 16
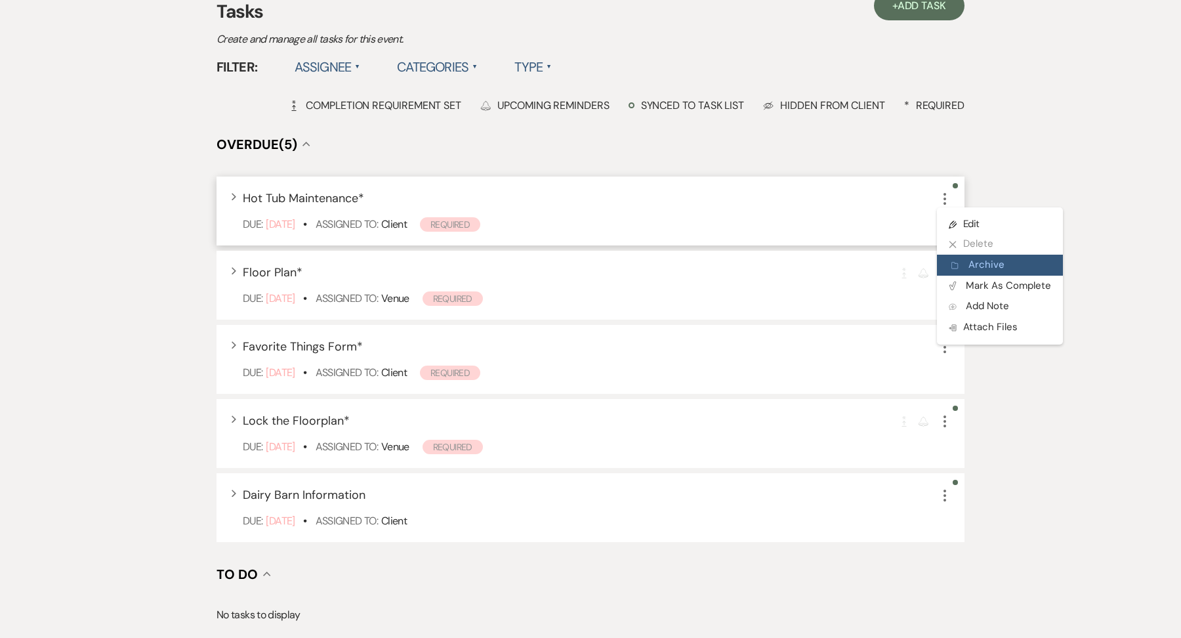
click at [963, 258] on button "Archive Archive" at bounding box center [1000, 265] width 126 height 21
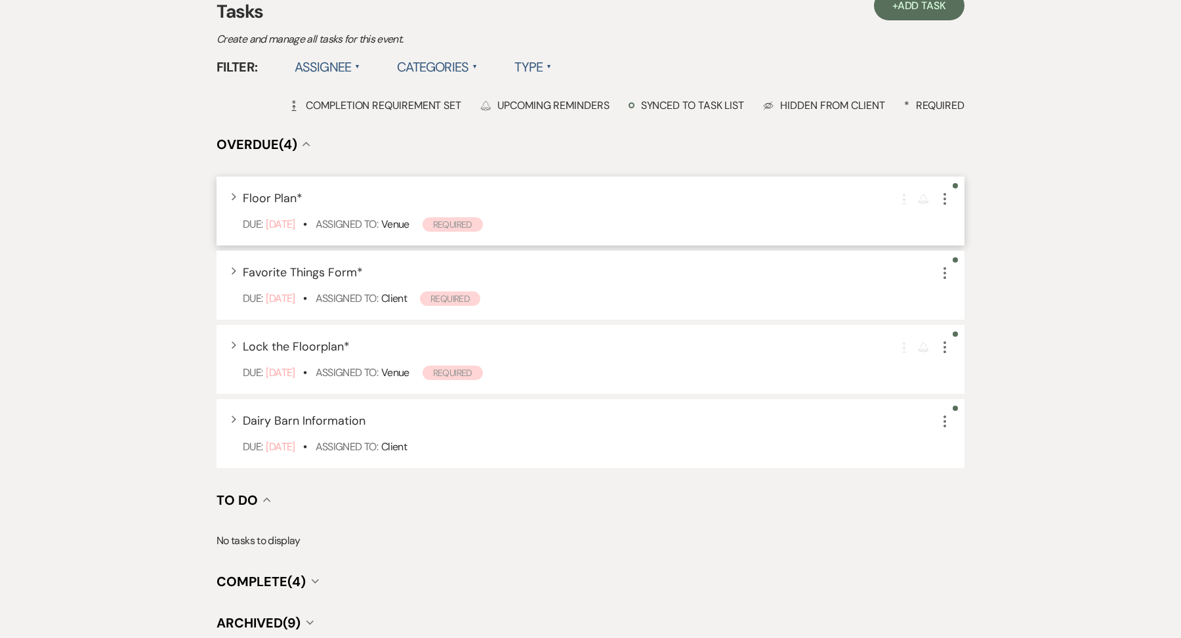
click at [946, 197] on icon "More" at bounding box center [945, 199] width 16 height 16
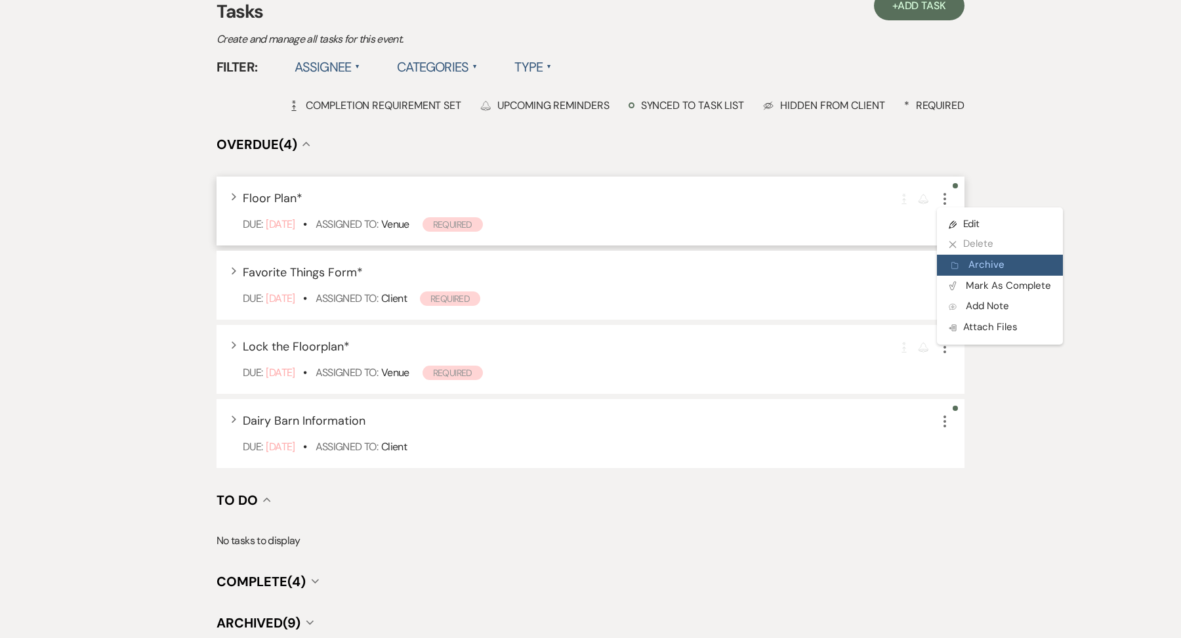
click at [961, 270] on button "Archive Archive" at bounding box center [1000, 265] width 126 height 21
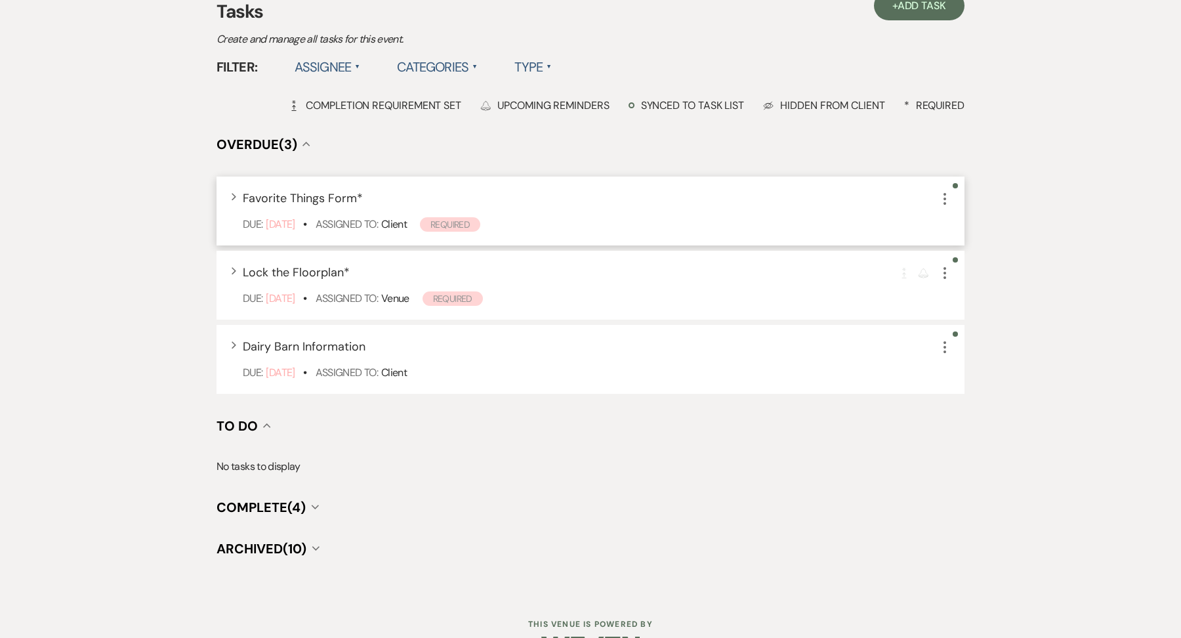
click at [946, 202] on icon "More" at bounding box center [945, 199] width 16 height 16
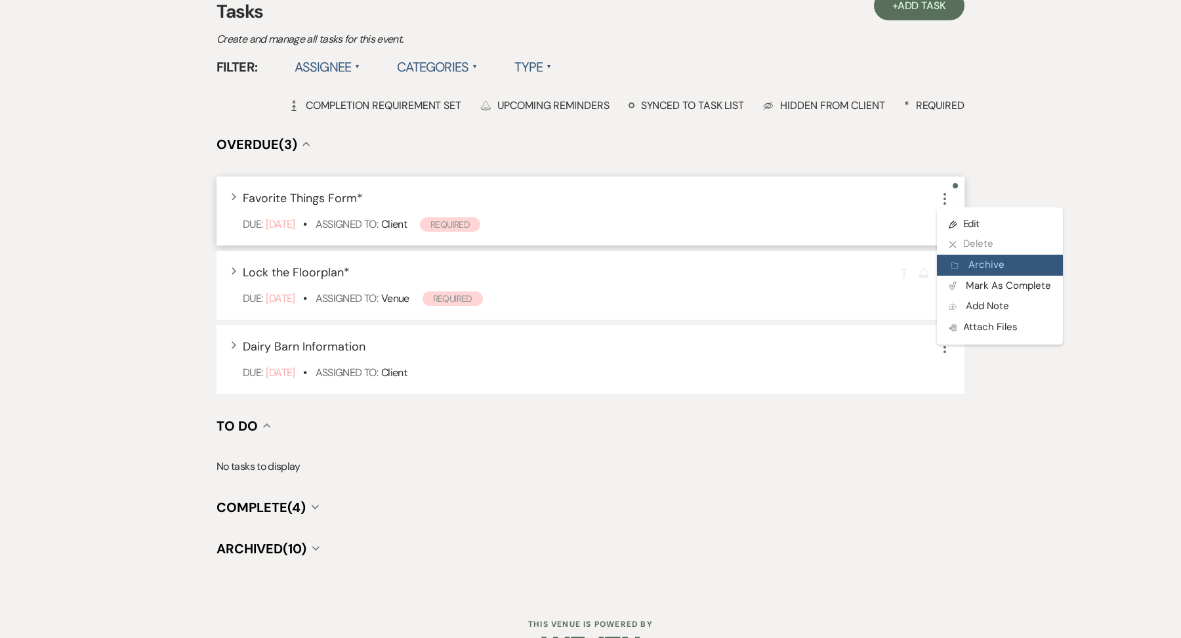
click at [951, 261] on icon "Archive" at bounding box center [955, 266] width 8 height 10
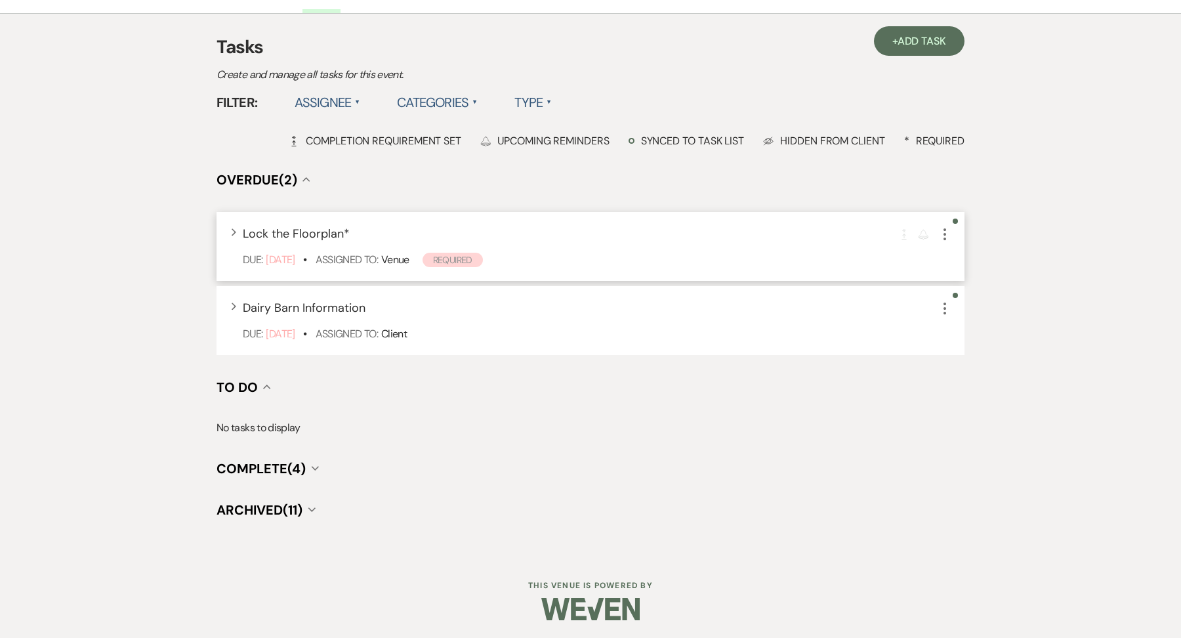
click at [946, 225] on button "More" at bounding box center [945, 233] width 16 height 17
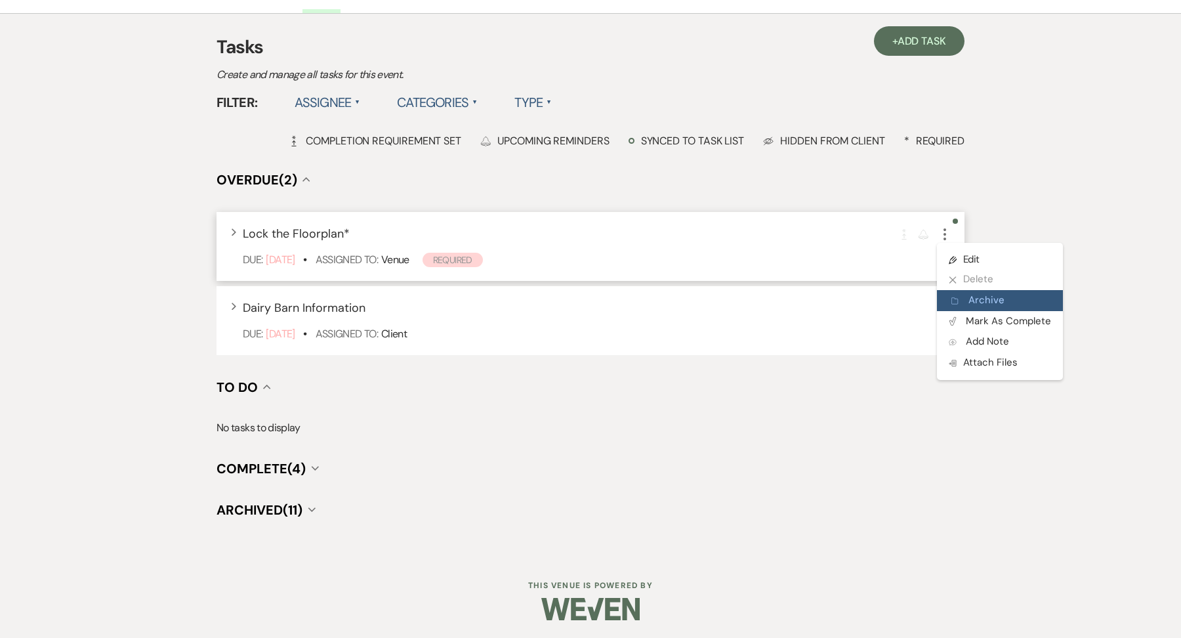
click at [955, 304] on icon "Archive" at bounding box center [955, 301] width 8 height 10
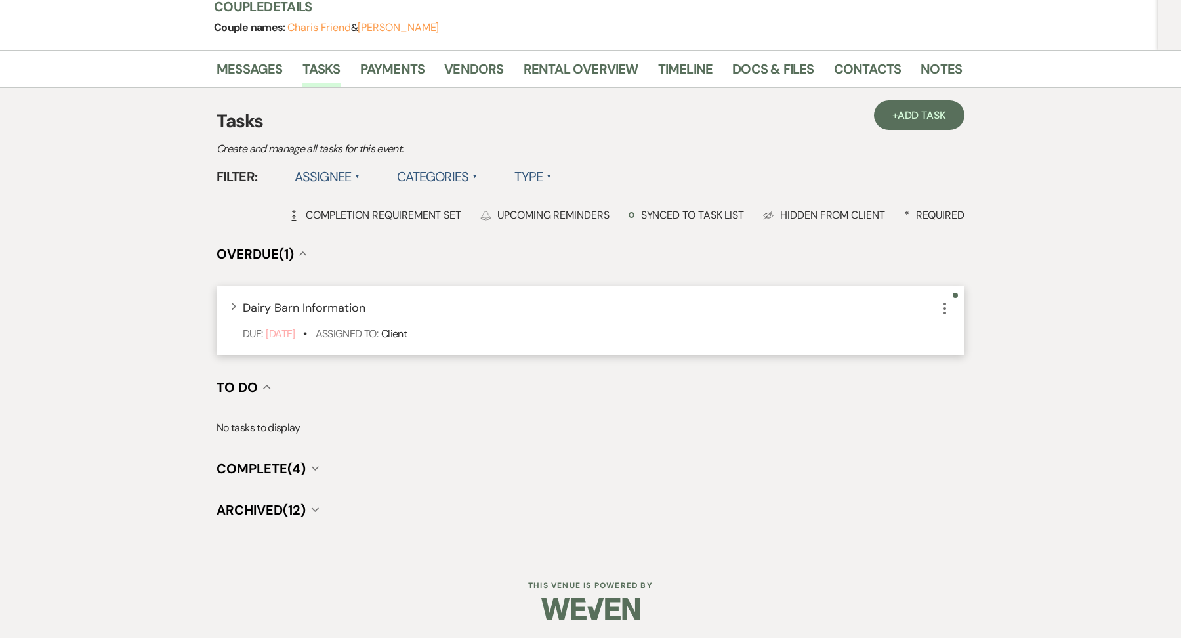
click at [950, 303] on icon "More" at bounding box center [945, 309] width 16 height 16
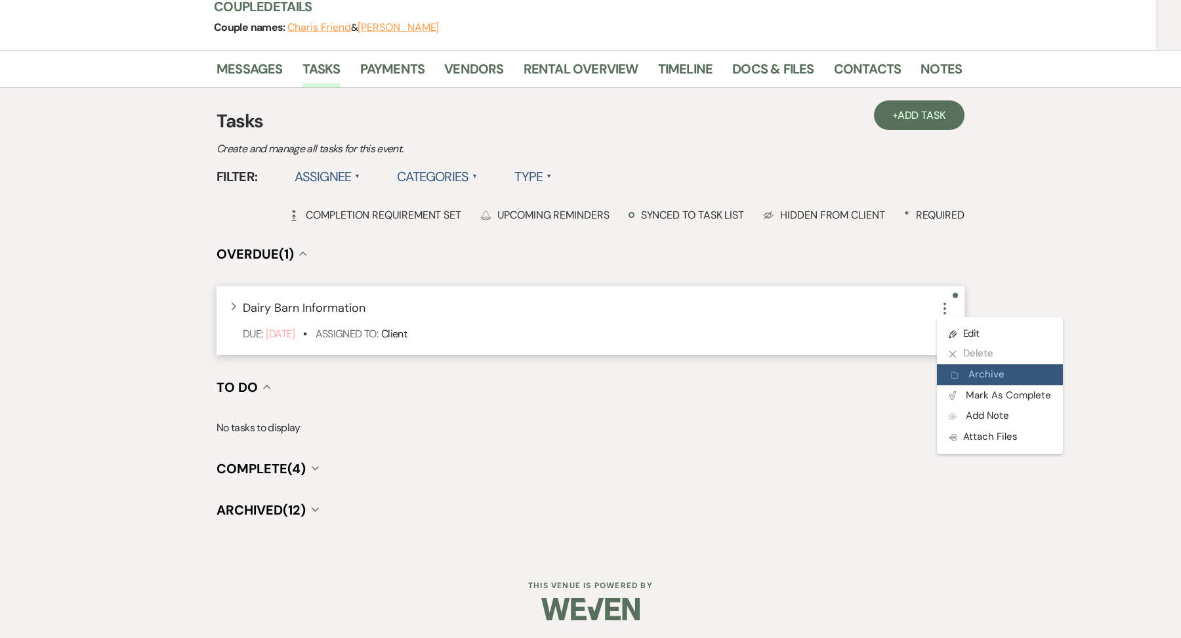
click at [957, 372] on use "button" at bounding box center [954, 374] width 6 height 6
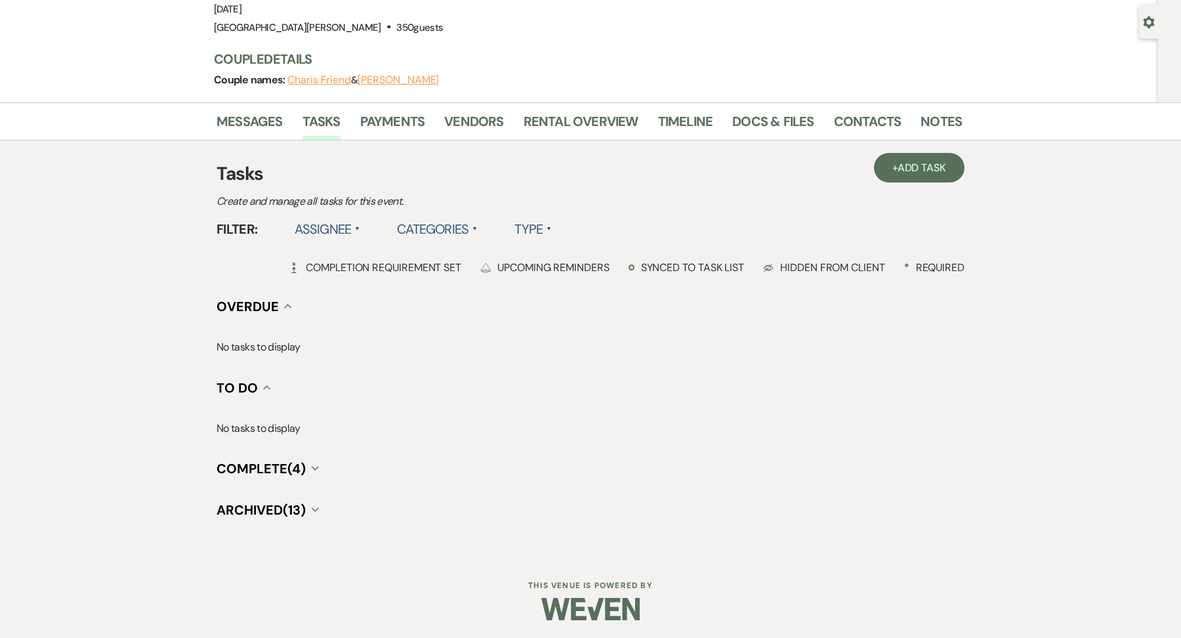
scroll to position [0, 0]
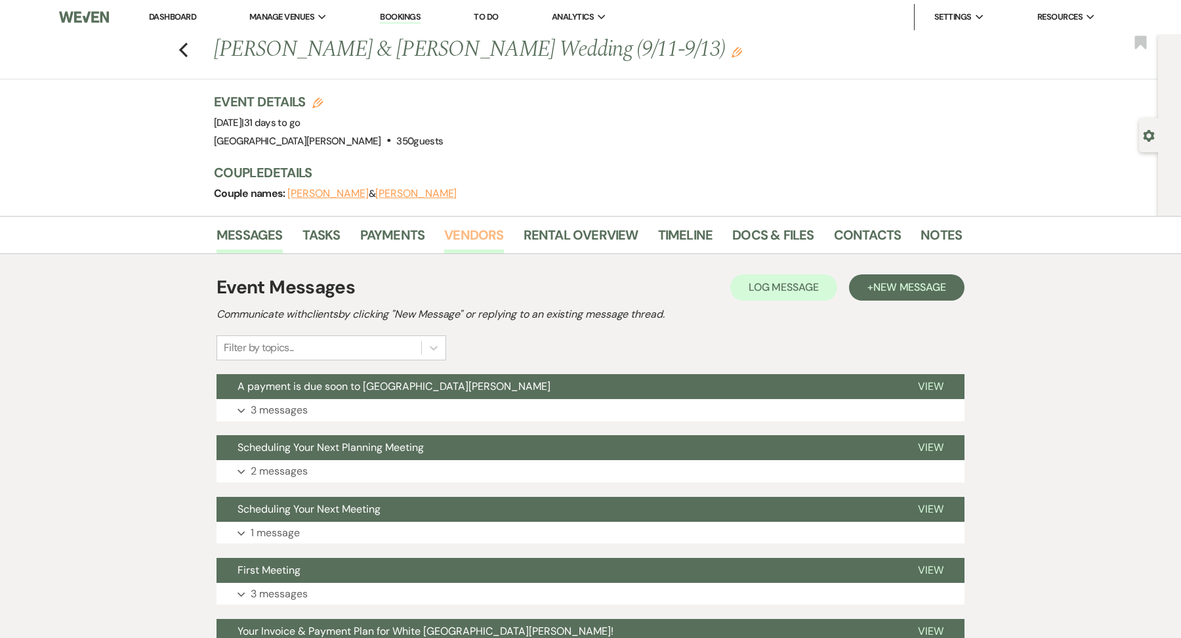
click at [473, 226] on link "Vendors" at bounding box center [473, 238] width 59 height 29
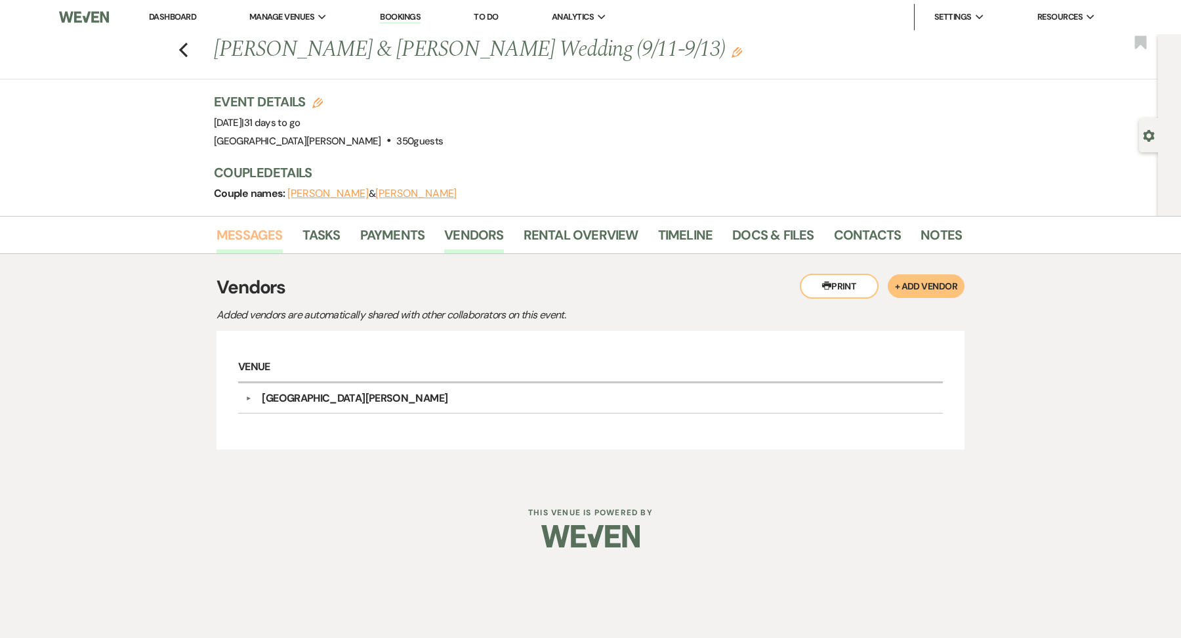
click at [225, 238] on link "Messages" at bounding box center [250, 238] width 66 height 29
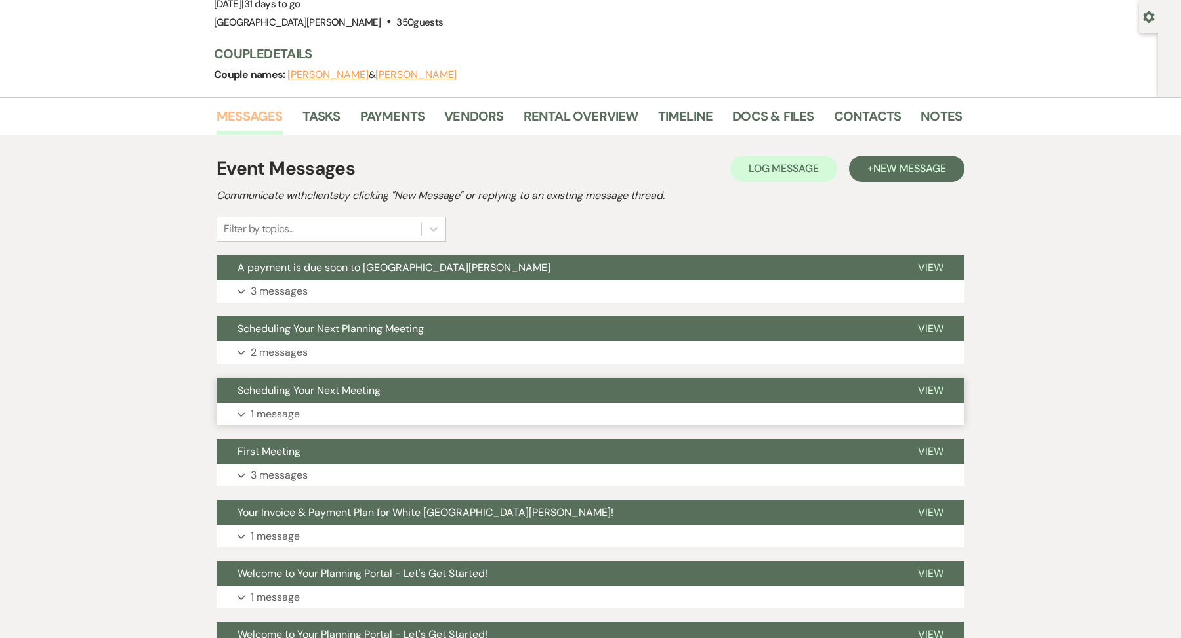
scroll to position [119, 0]
click at [362, 364] on div "Event Messages Log Log Message + New Message Communicate with clients by clicki…" at bounding box center [591, 412] width 748 height 528
click at [362, 357] on button "Expand 2 messages" at bounding box center [591, 352] width 748 height 22
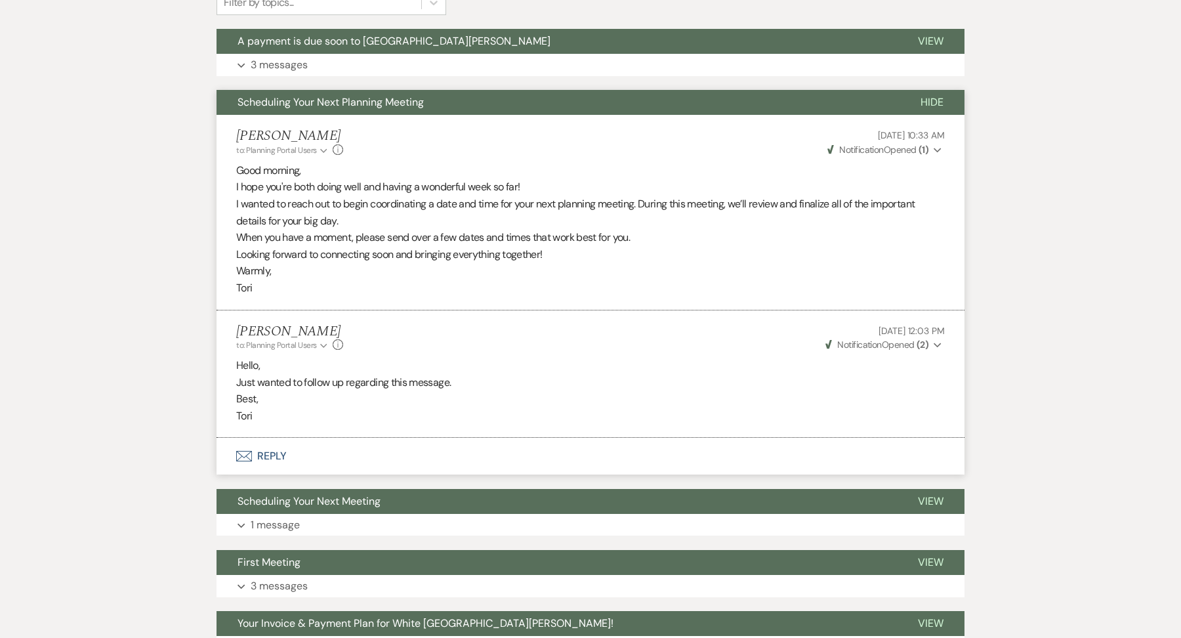
scroll to position [474, 0]
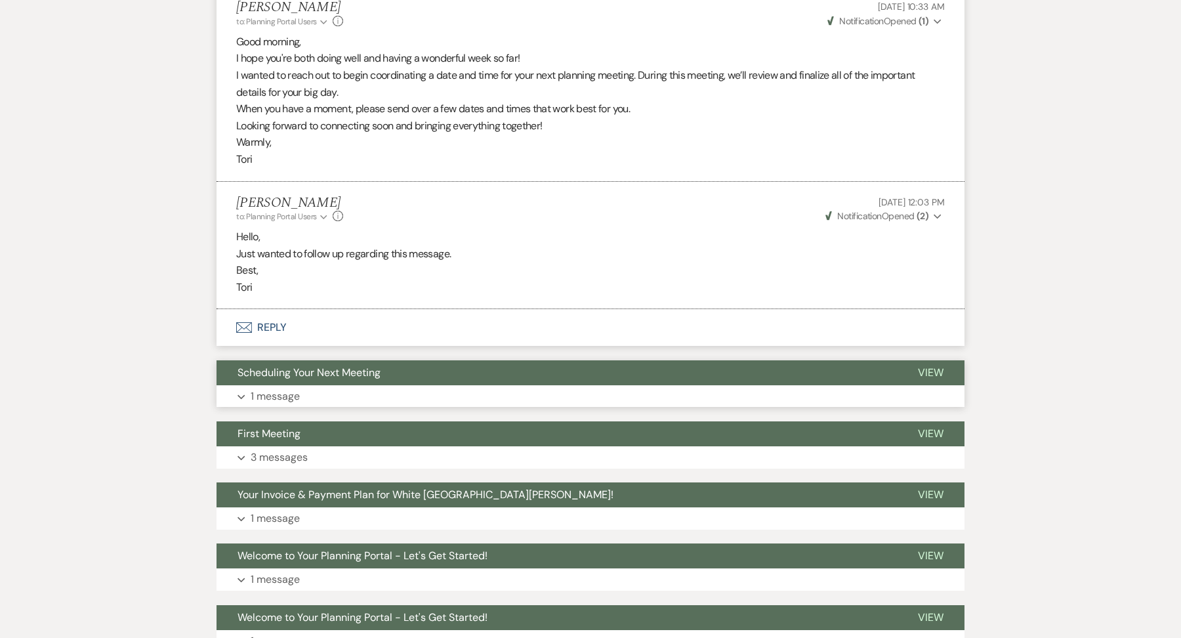
click at [347, 377] on button "Scheduling Your Next Meeting" at bounding box center [557, 372] width 680 height 25
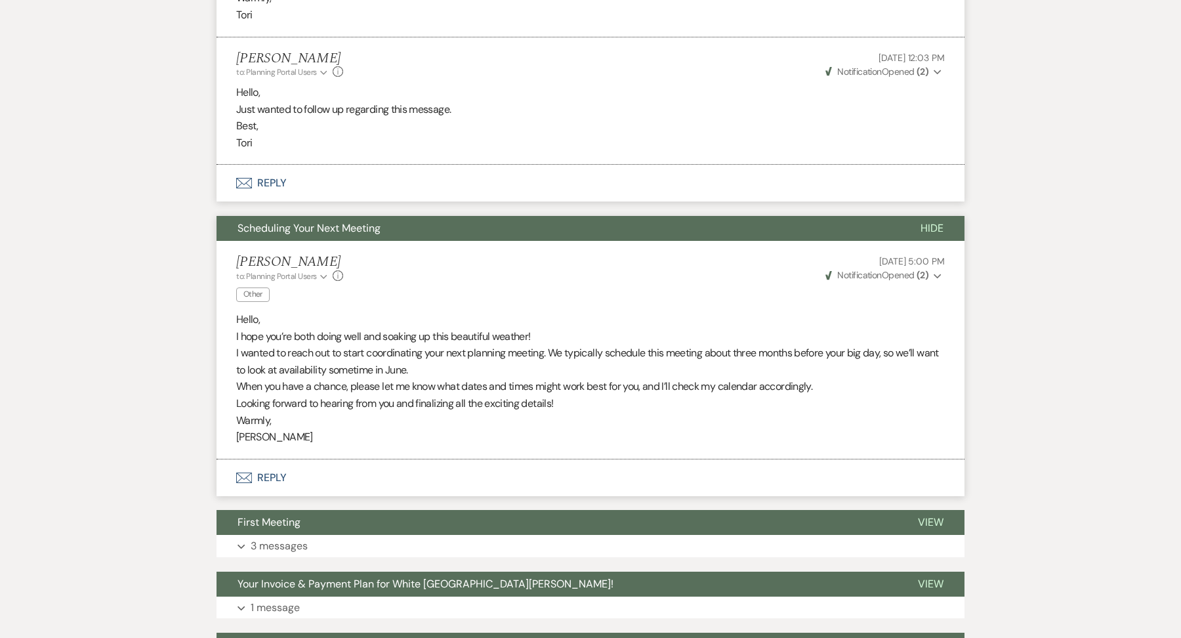
scroll to position [0, 0]
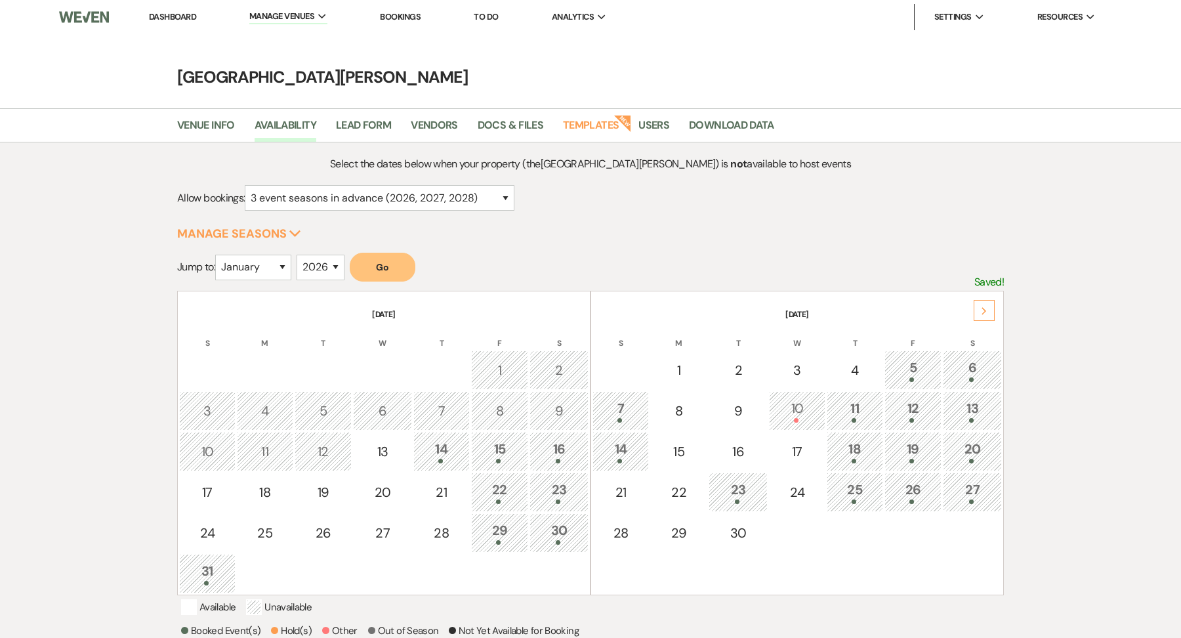
select select "3"
select select "2026"
click at [165, 14] on link "Dashboard" at bounding box center [172, 16] width 47 height 11
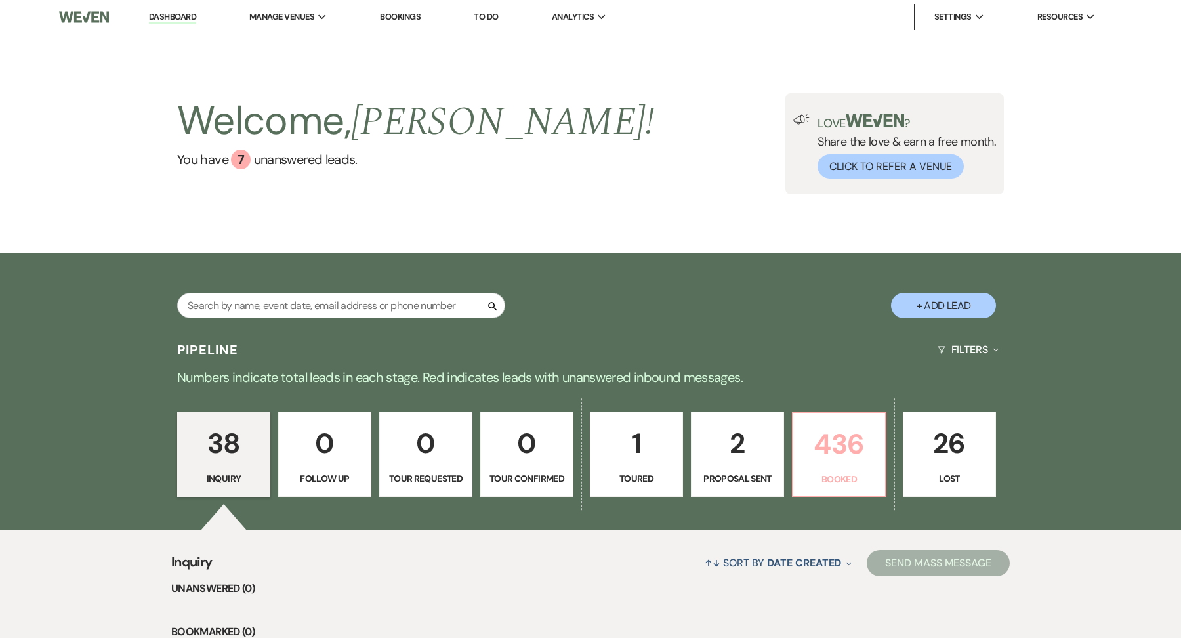
click at [842, 492] on link "436 Booked" at bounding box center [839, 453] width 94 height 85
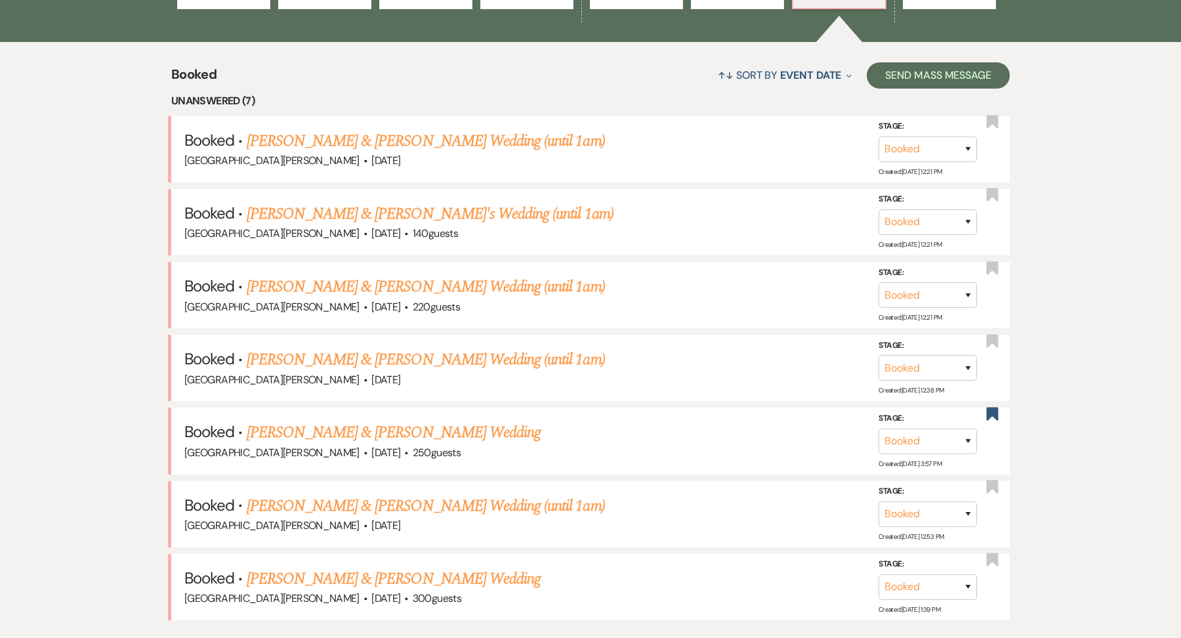
scroll to position [550, 0]
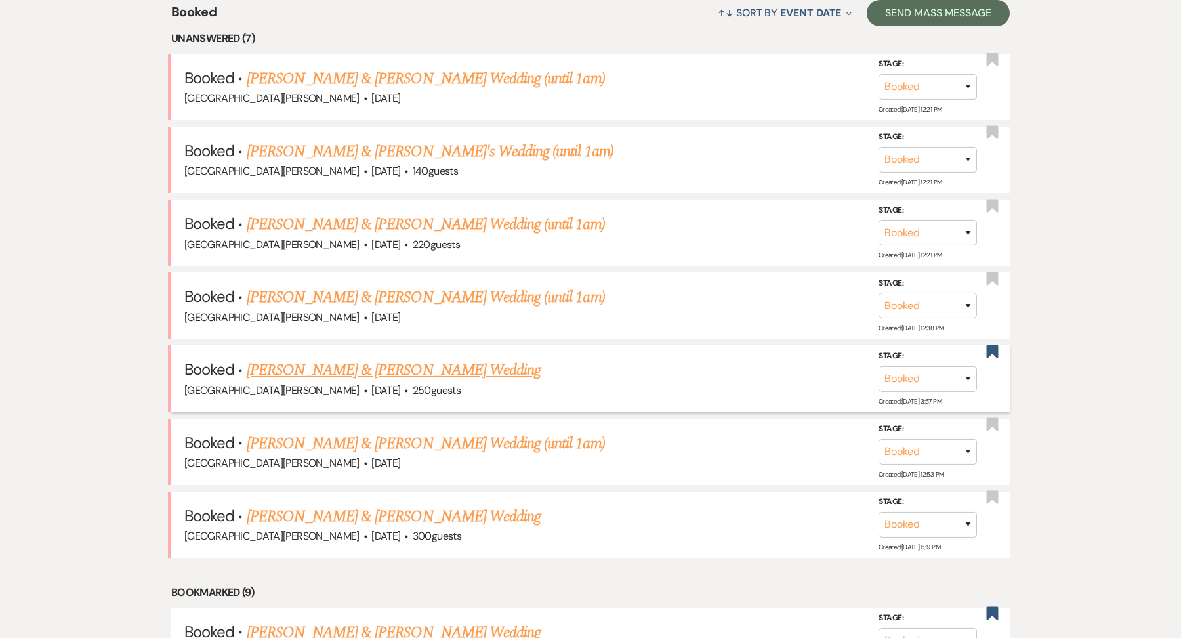
click at [437, 366] on link "Lexi Helminski & Andrew Kort's Wedding" at bounding box center [394, 370] width 294 height 24
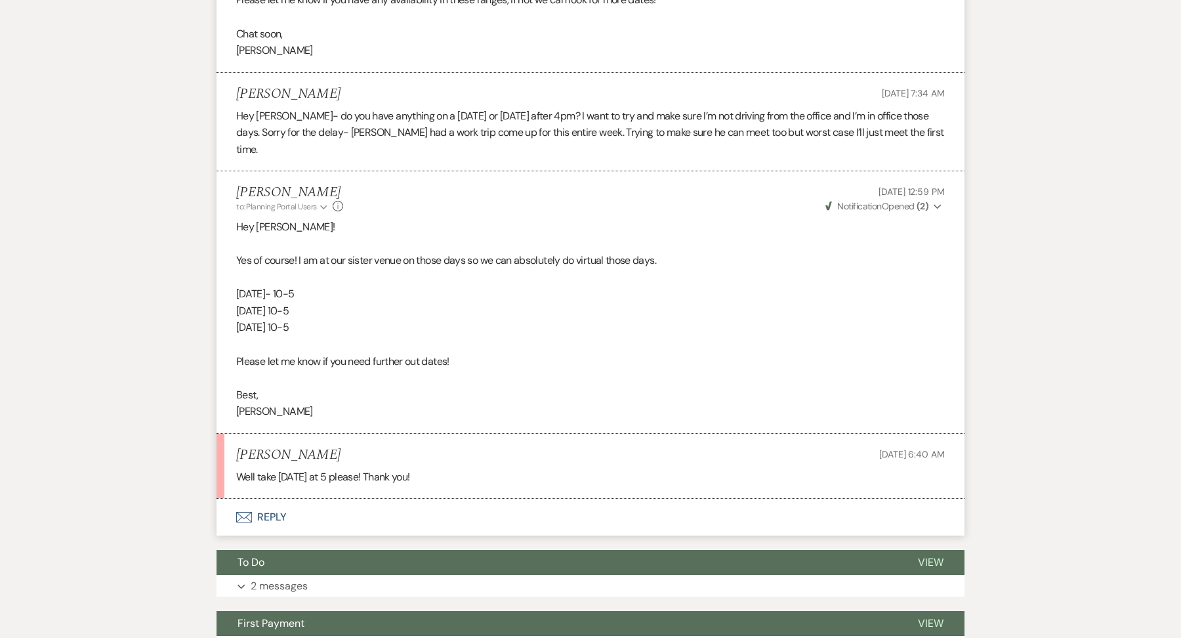
scroll to position [2720, 0]
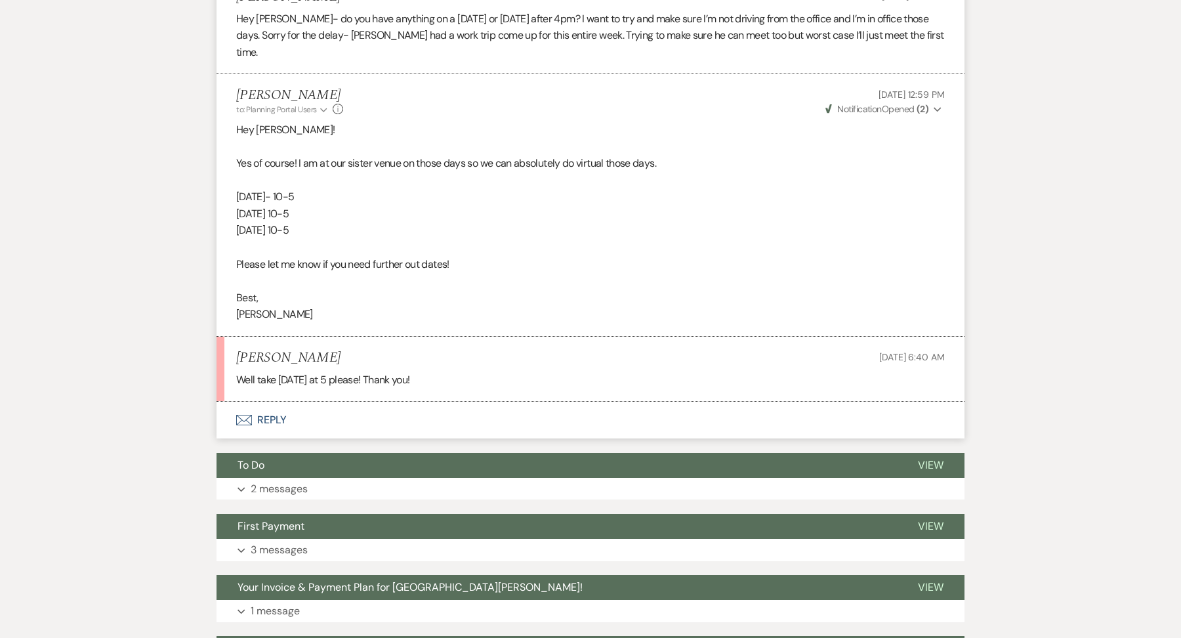
click at [324, 402] on button "Envelope Reply" at bounding box center [591, 420] width 748 height 37
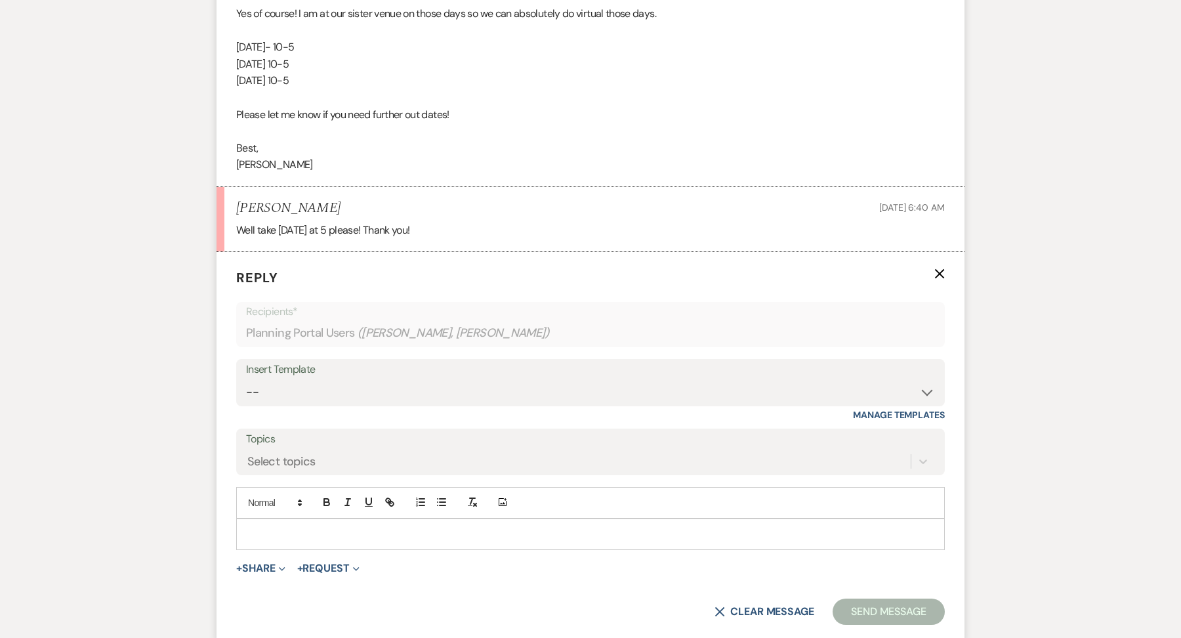
scroll to position [2900, 0]
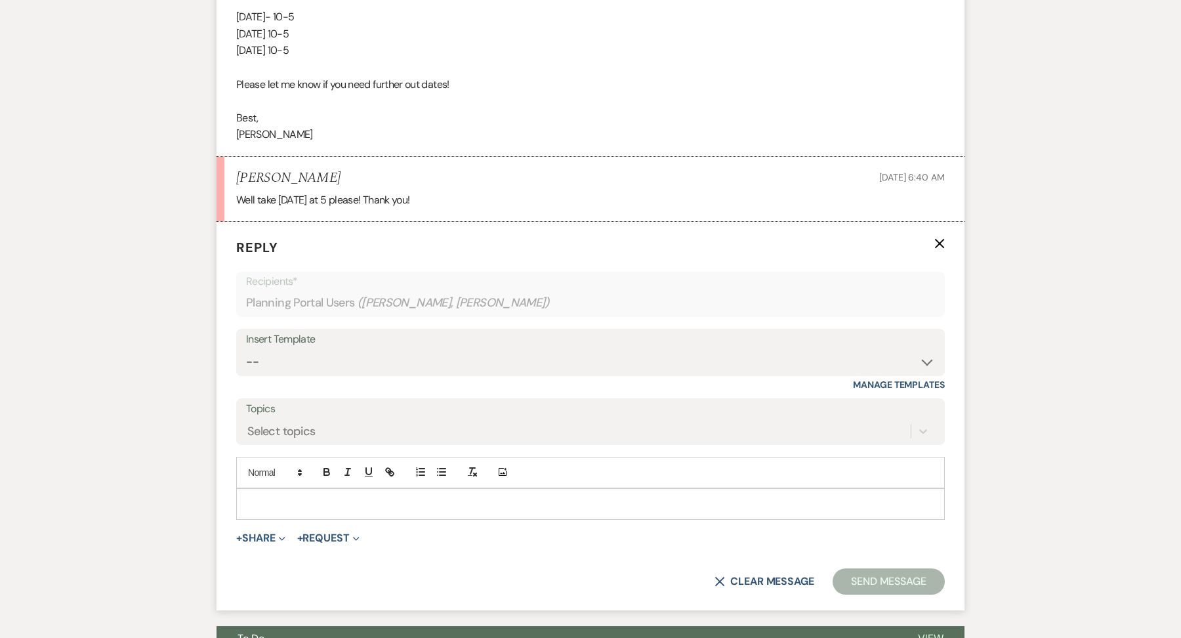
click at [319, 497] on p at bounding box center [591, 504] width 688 height 14
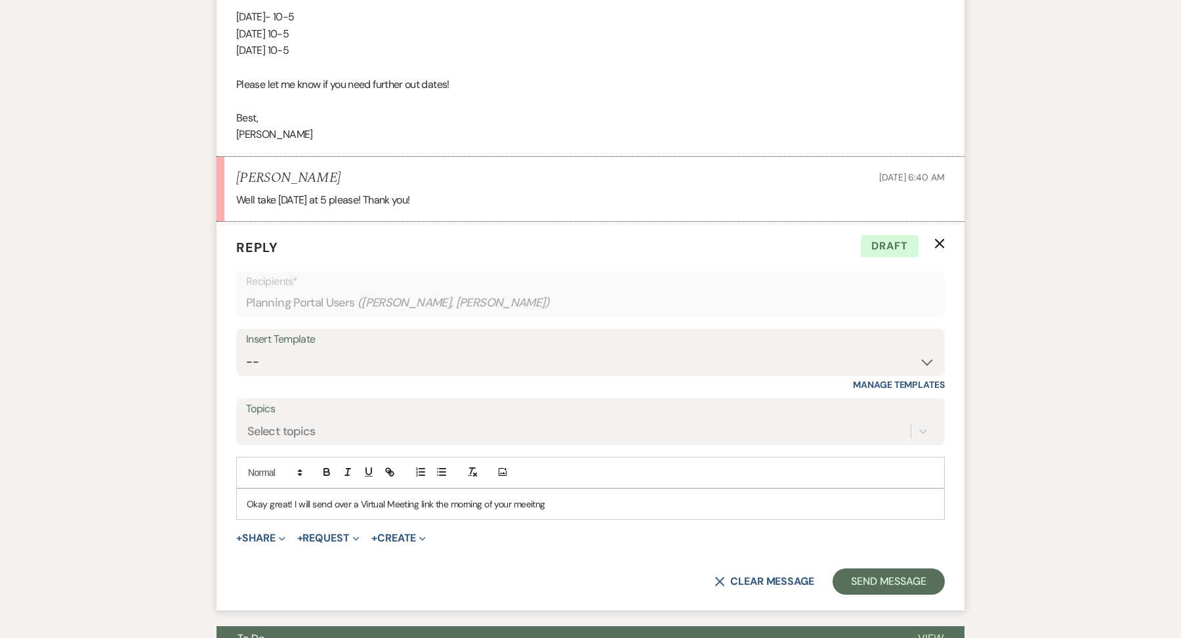
click at [531, 497] on p "Okay great! I will send over a Virtual Meeting link the morning of your meeitng" at bounding box center [591, 504] width 688 height 14
click at [575, 497] on p "Okay great! I will send over a Virtual Meeting link the morning of your meetitng" at bounding box center [591, 504] width 688 height 14
click at [505, 497] on p "Okay great! I will send over a Virtual Meeting link the morning of your meetitng" at bounding box center [591, 504] width 688 height 14
click at [535, 497] on p "Okay great! I will send over a Virtual Meeting link the morning of our meetitng" at bounding box center [591, 504] width 688 height 14
click at [576, 489] on div "Okay great! I will send over a Virtual Meeting link the morning of our meeting" at bounding box center [590, 504] width 707 height 30
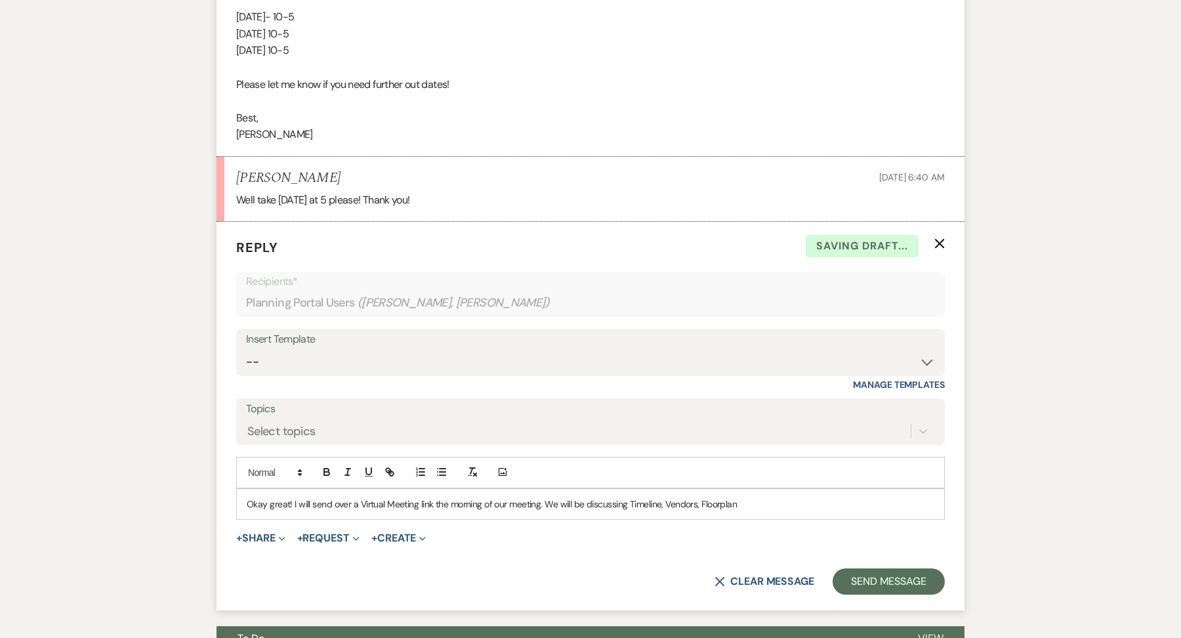
click at [701, 497] on p "Okay great! I will send over a Virtual Meeting link the morning of our meeting.…" at bounding box center [591, 504] width 688 height 14
click at [727, 497] on p "Okay great! I will send over a Virtual Meeting link the morning of our meeting.…" at bounding box center [591, 504] width 688 height 14
click at [764, 497] on p "Okay great! I will send over a Virtual Meeting link the morning of our meeting.…" at bounding box center [591, 504] width 688 height 14
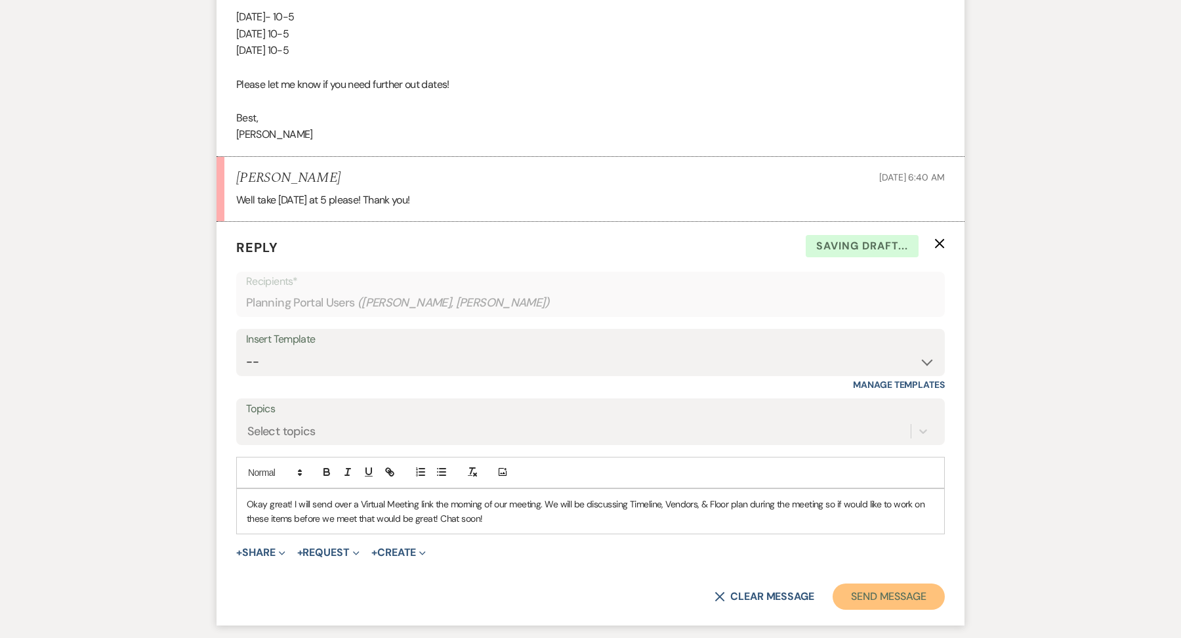
click at [867, 583] on button "Send Message" at bounding box center [889, 596] width 112 height 26
